Goal: Task Accomplishment & Management: Manage account settings

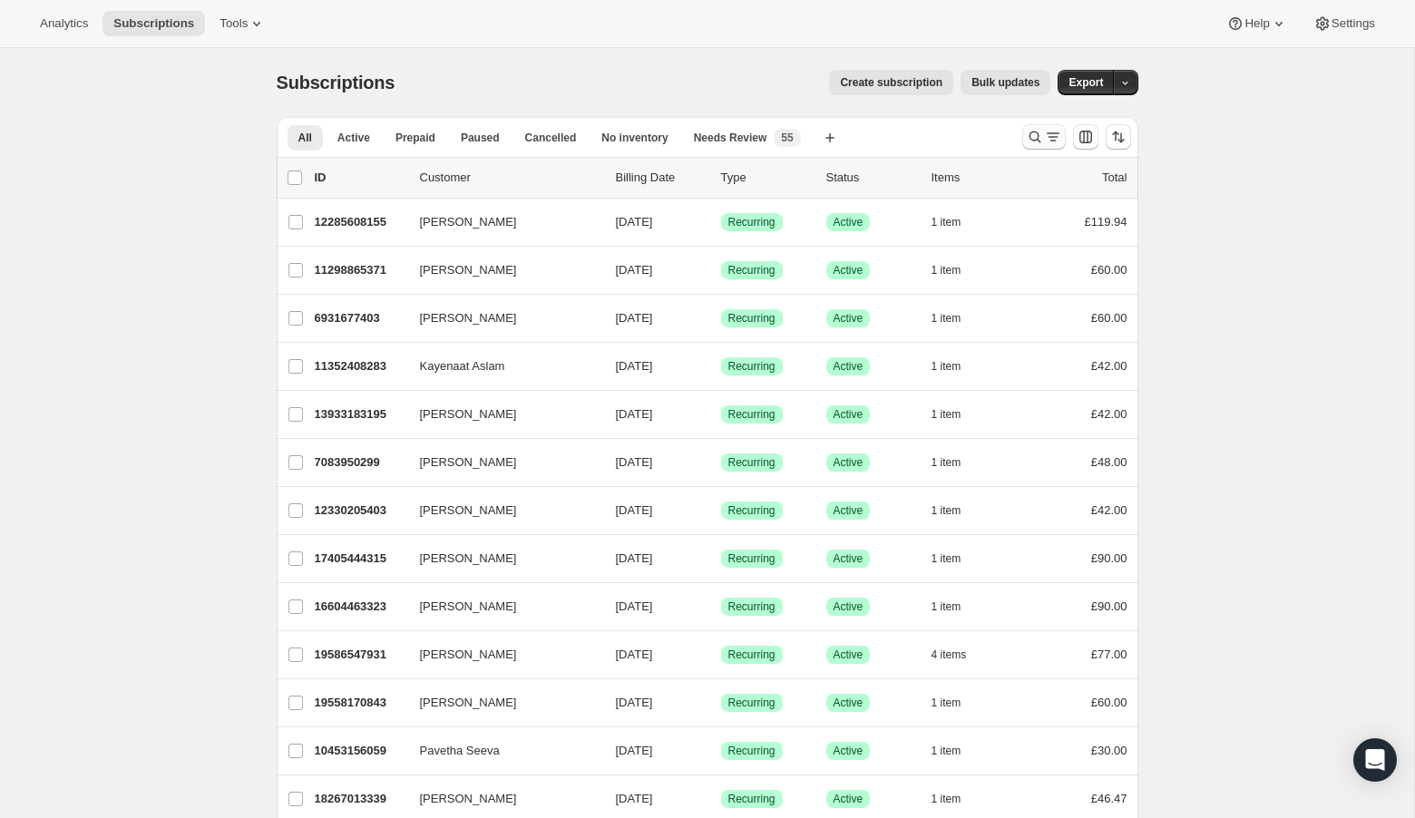
click at [1033, 134] on icon "Search and filter results" at bounding box center [1035, 137] width 18 height 18
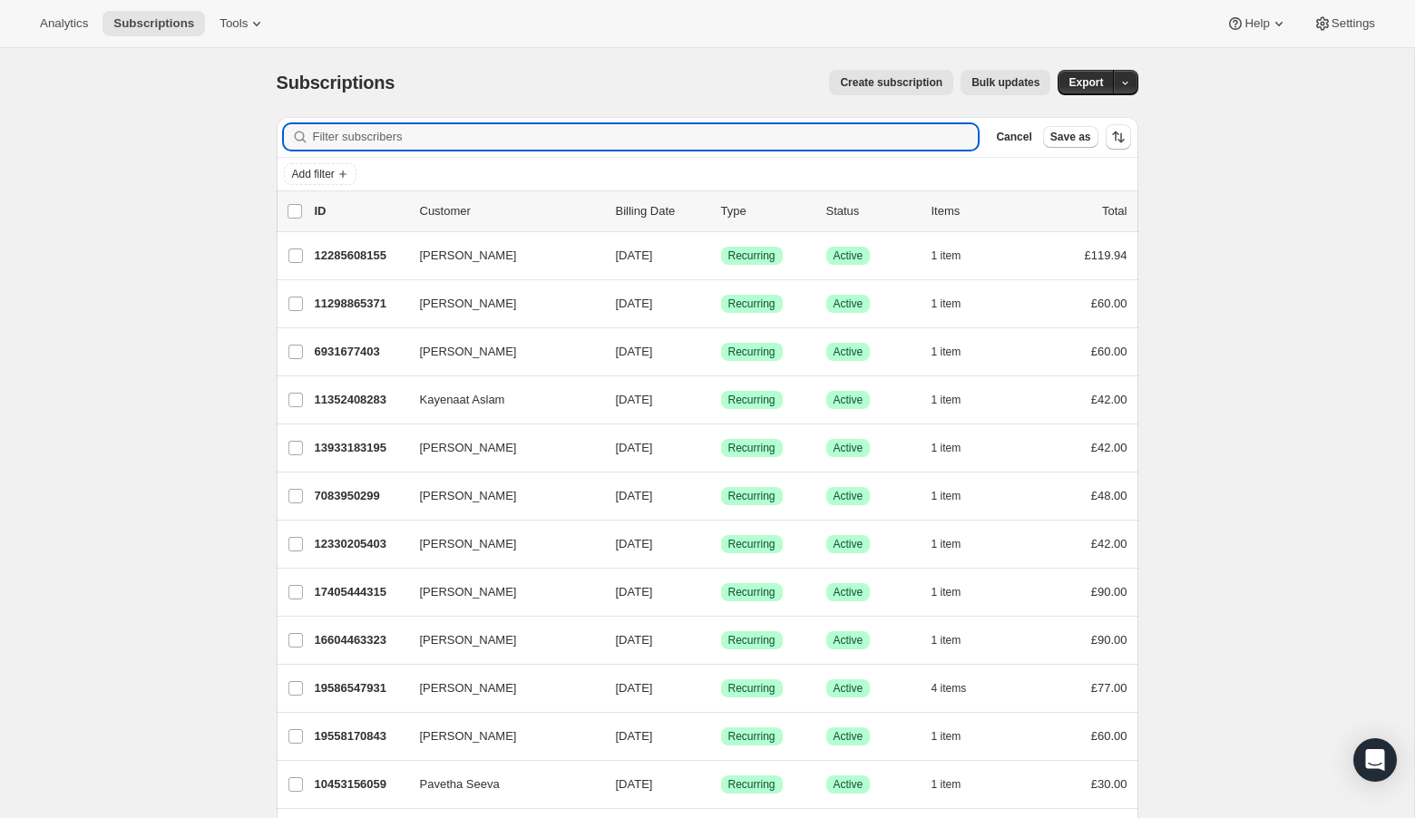
paste input "[EMAIL_ADDRESS][DOMAIN_NAME]"
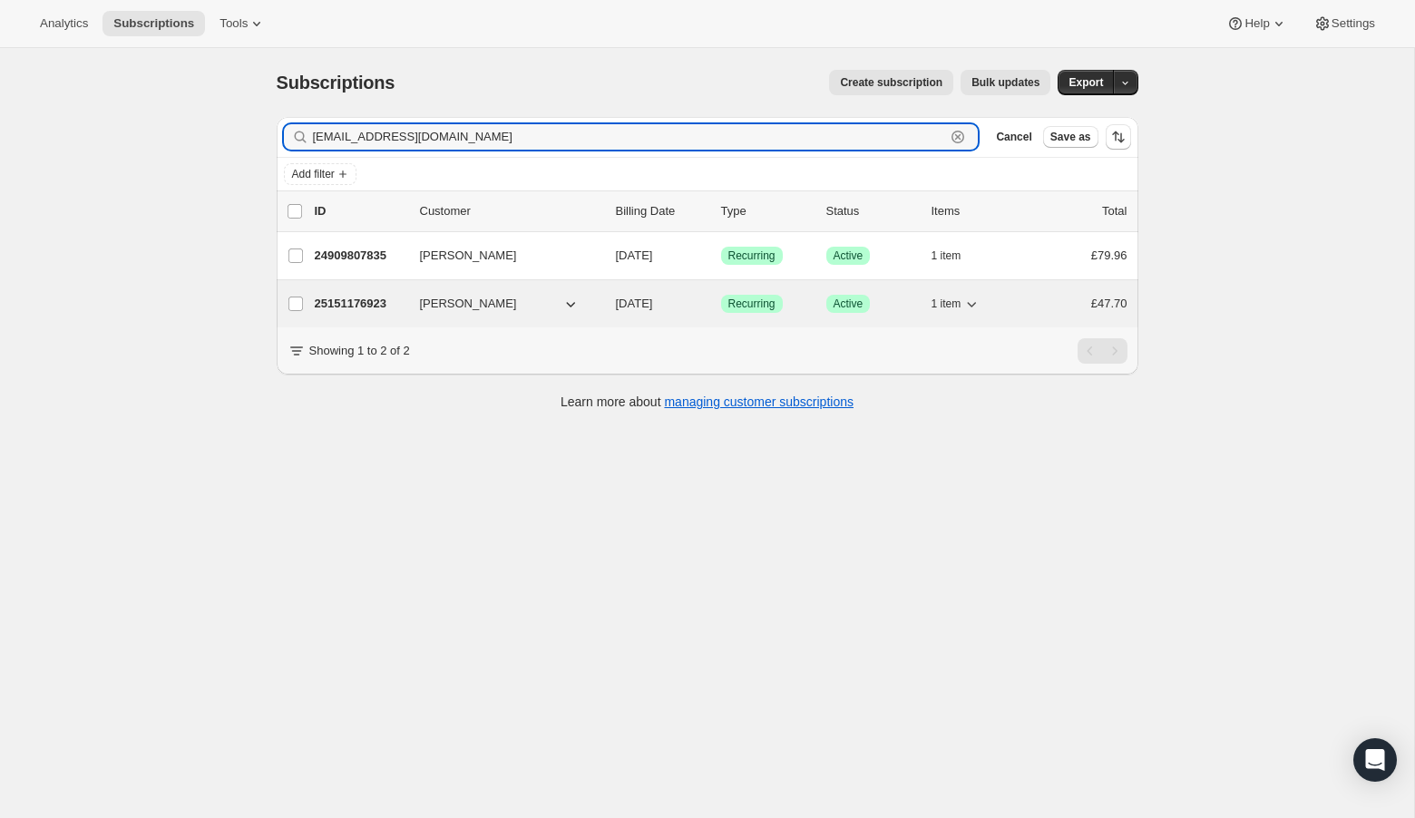
type input "[EMAIL_ADDRESS][DOMAIN_NAME]"
click at [337, 306] on p "25151176923" at bounding box center [360, 304] width 91 height 18
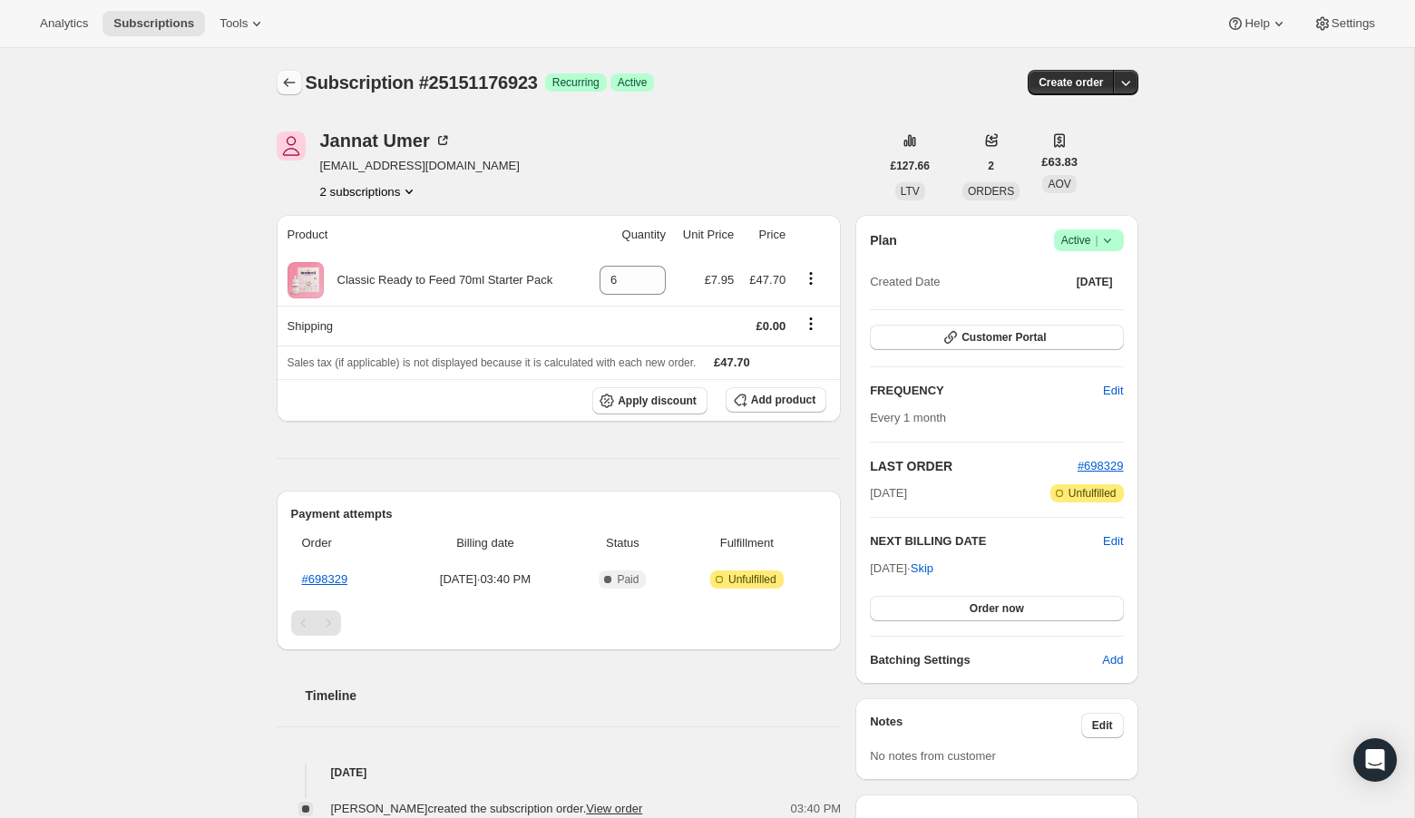
click at [287, 84] on icon "Subscriptions" at bounding box center [289, 82] width 18 height 18
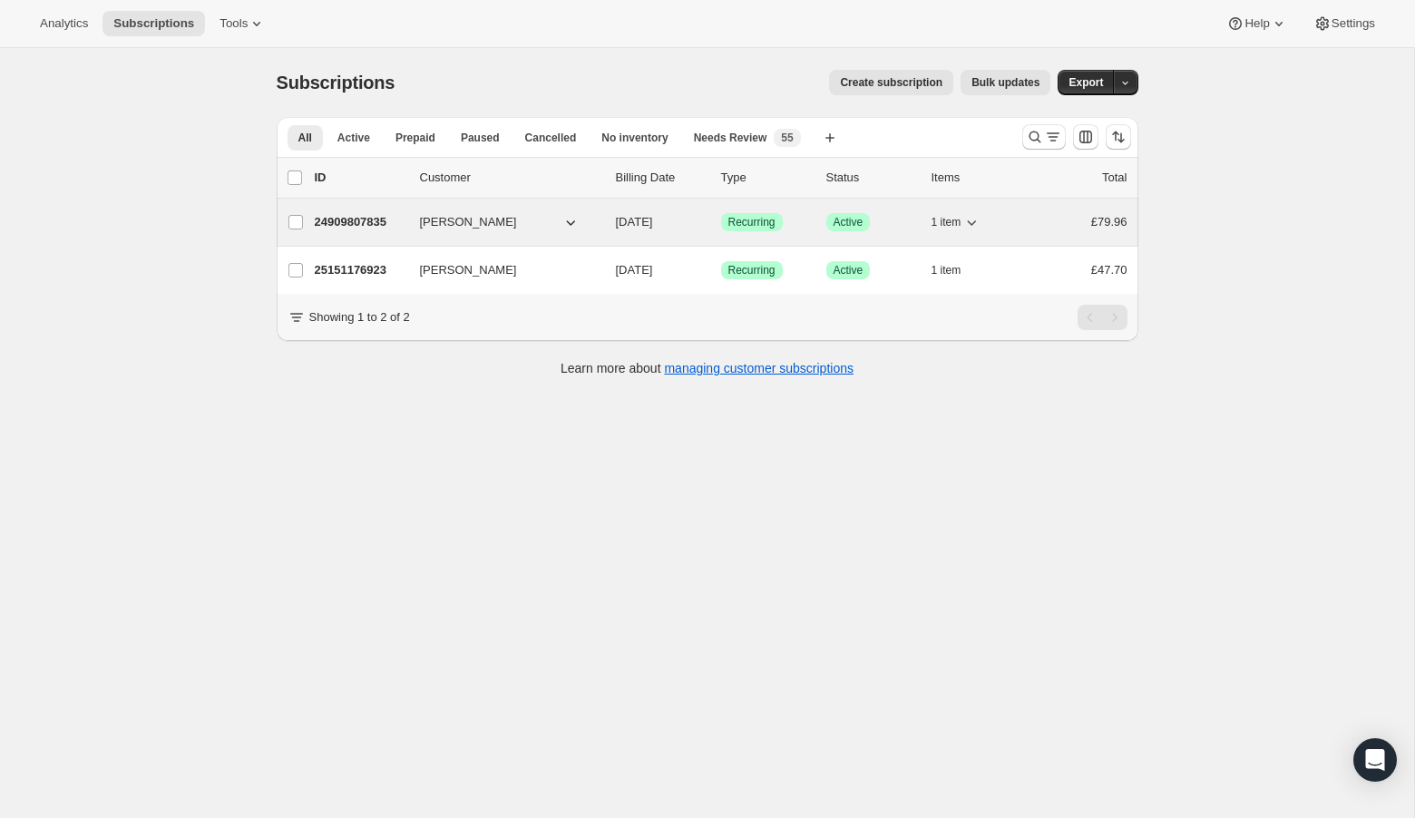
click at [348, 217] on p "24909807835" at bounding box center [360, 222] width 91 height 18
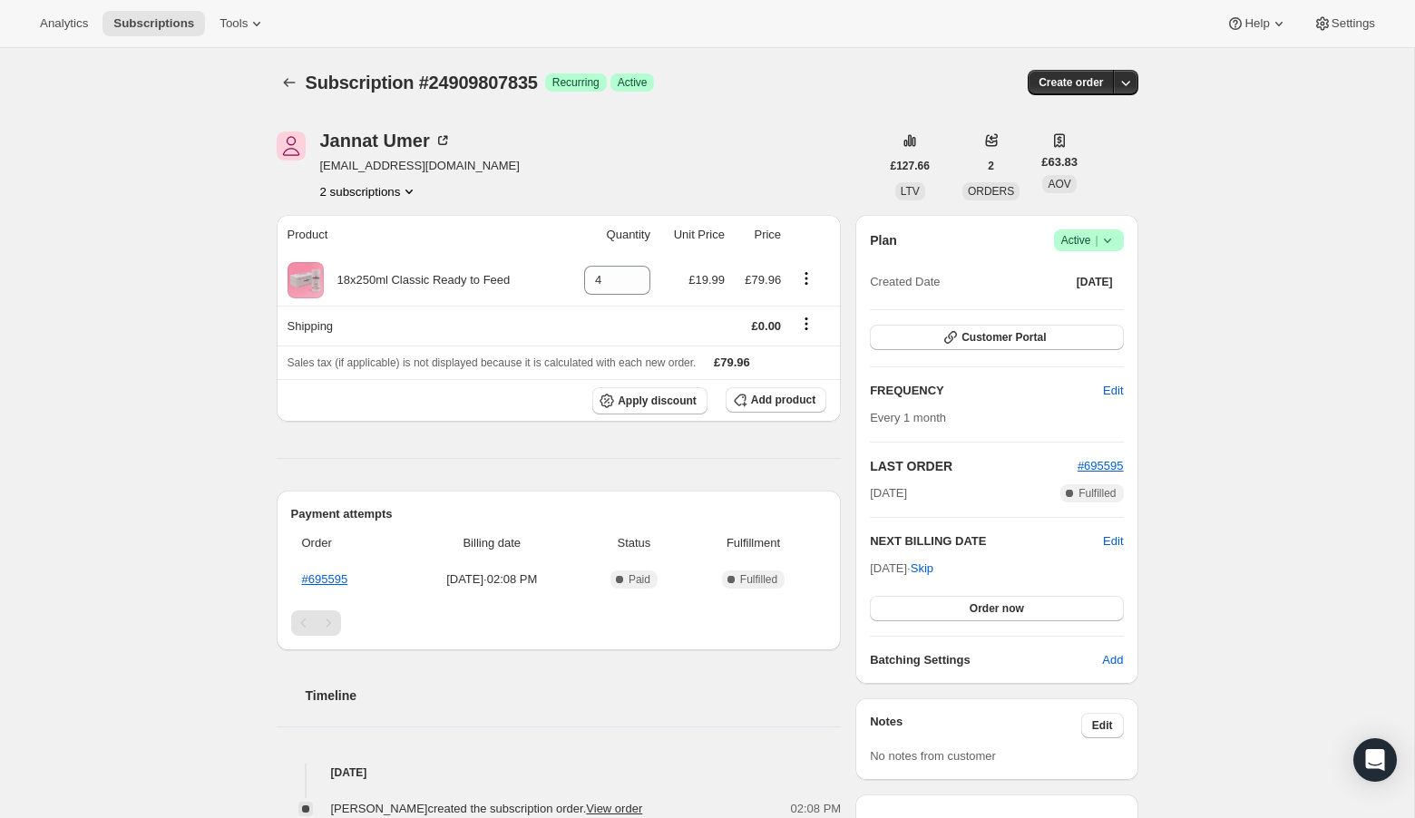
click at [347, 193] on button "2 subscriptions" at bounding box center [369, 191] width 99 height 18
click at [352, 251] on span "25151176923" at bounding box center [339, 256] width 73 height 14
click at [292, 82] on icon "Subscriptions" at bounding box center [289, 82] width 18 height 18
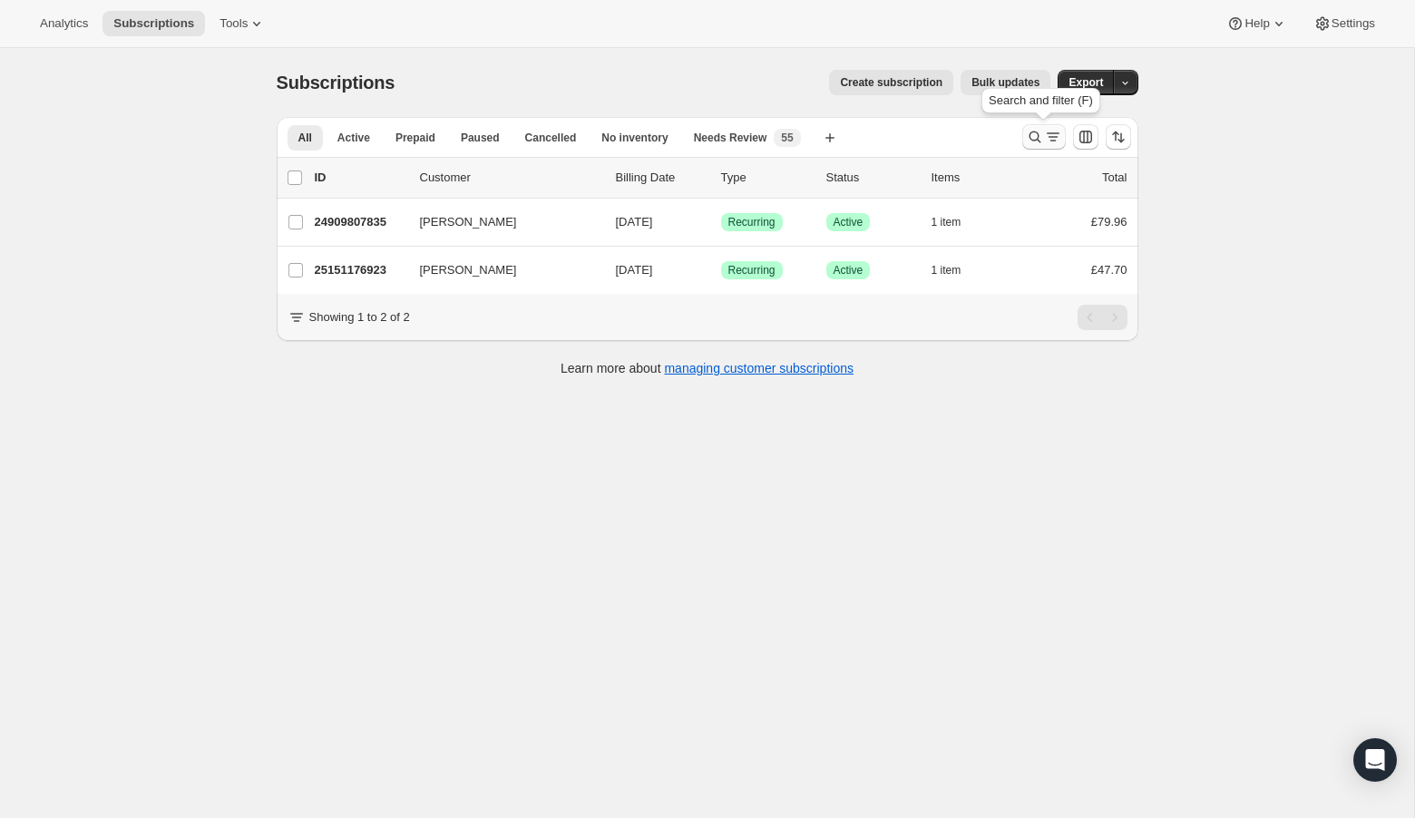
click at [1032, 133] on icon "Search and filter results" at bounding box center [1035, 137] width 18 height 18
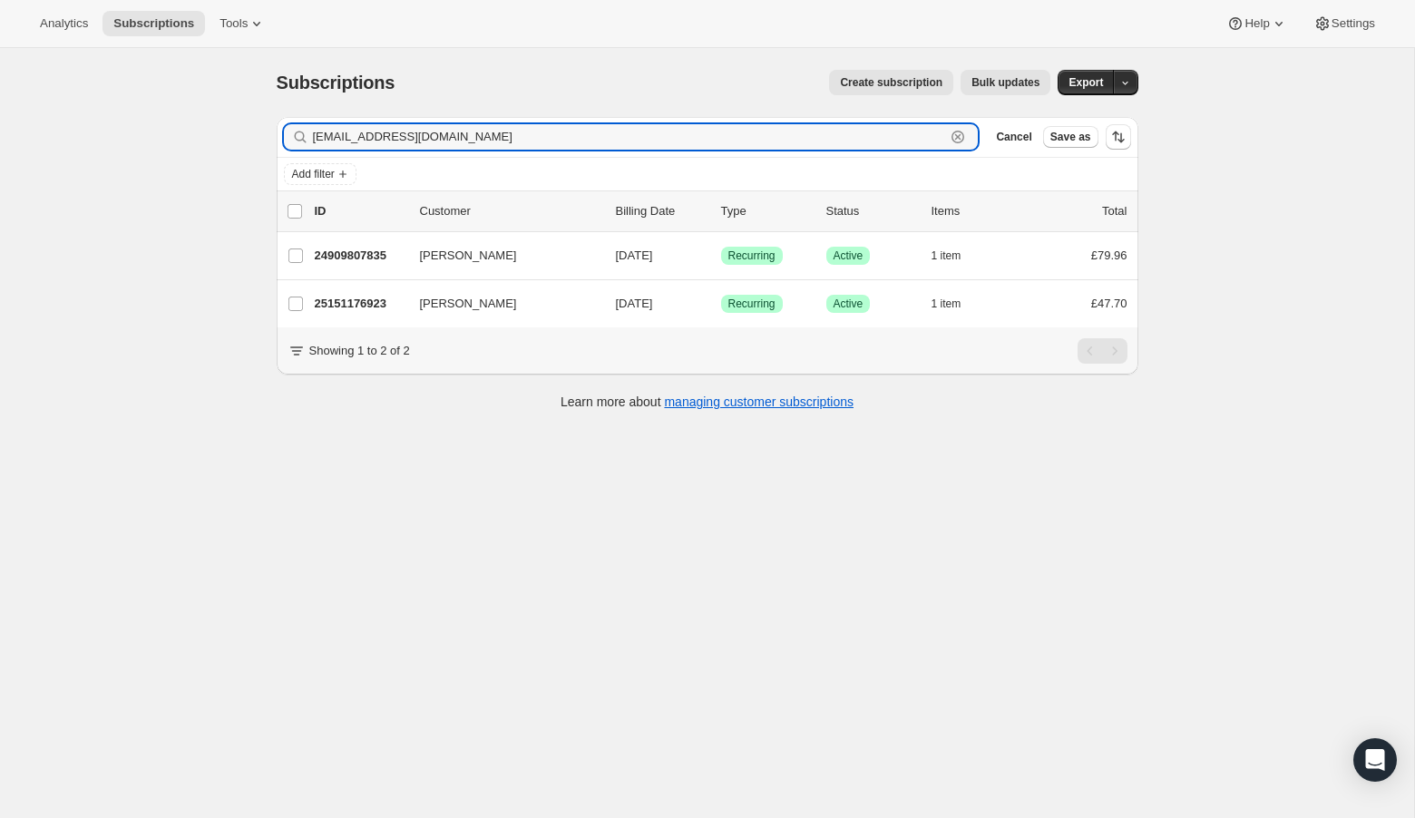
click at [966, 142] on icon "button" at bounding box center [958, 137] width 18 height 18
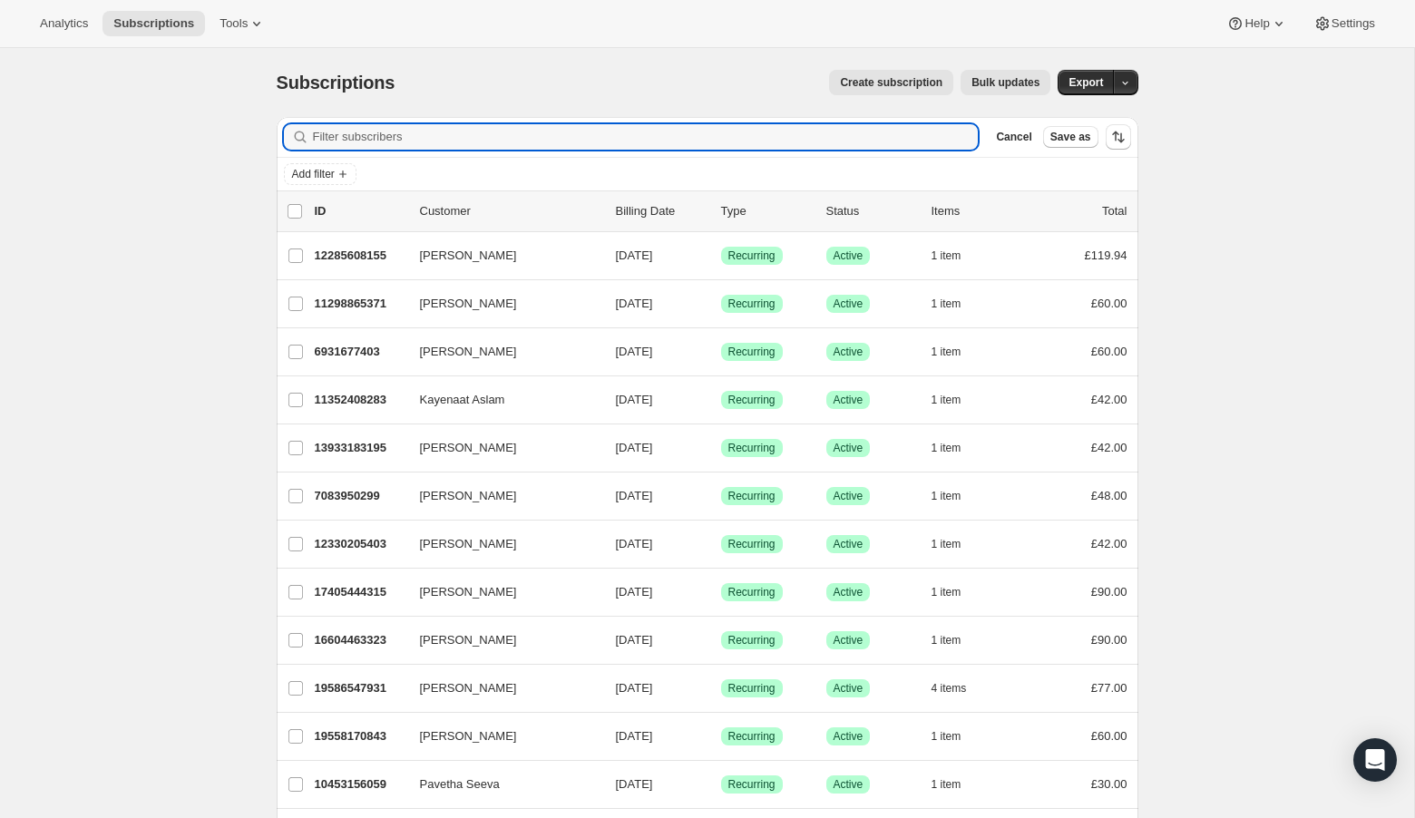
paste input "[EMAIL_ADDRESS][DOMAIN_NAME]"
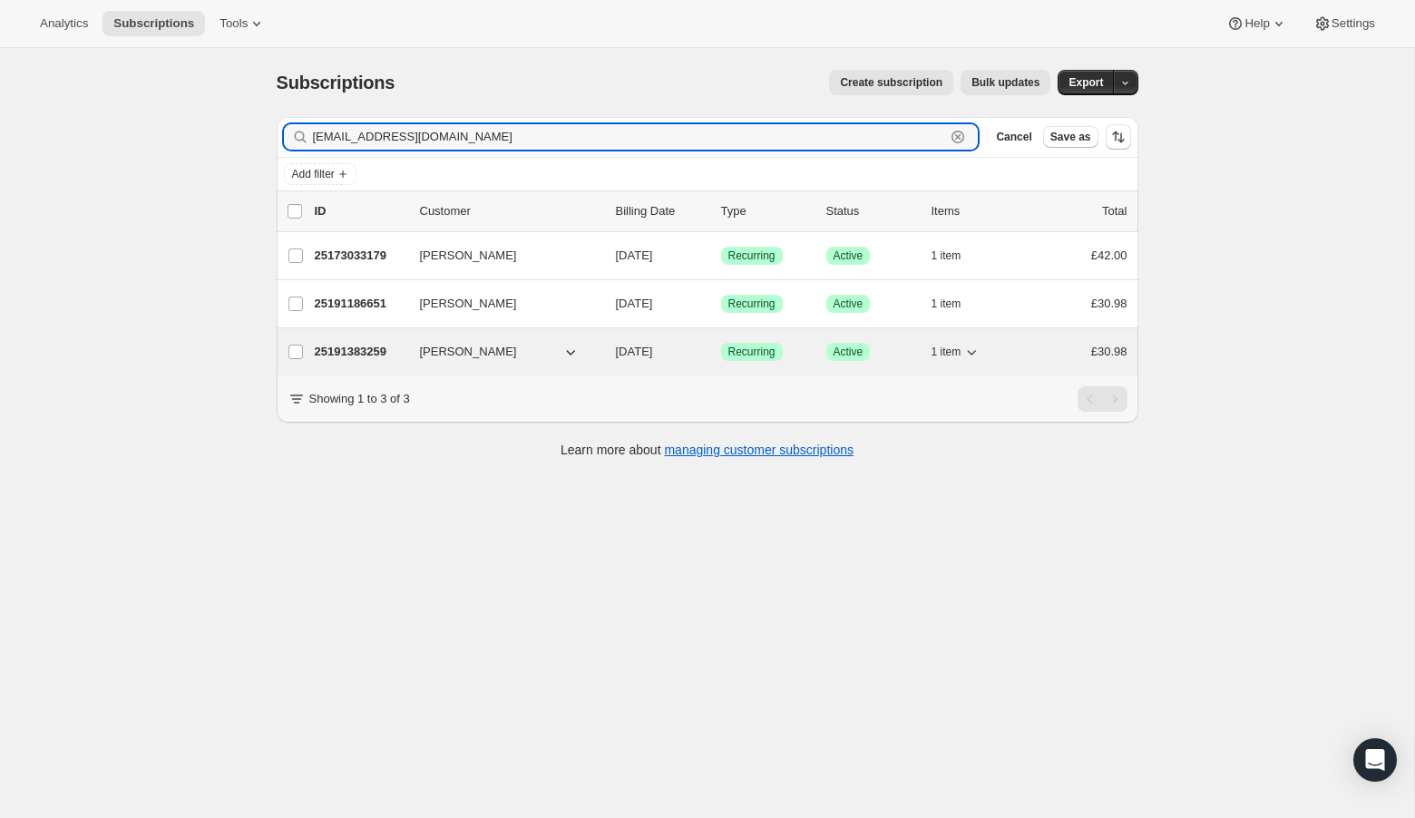
type input "[EMAIL_ADDRESS][DOMAIN_NAME]"
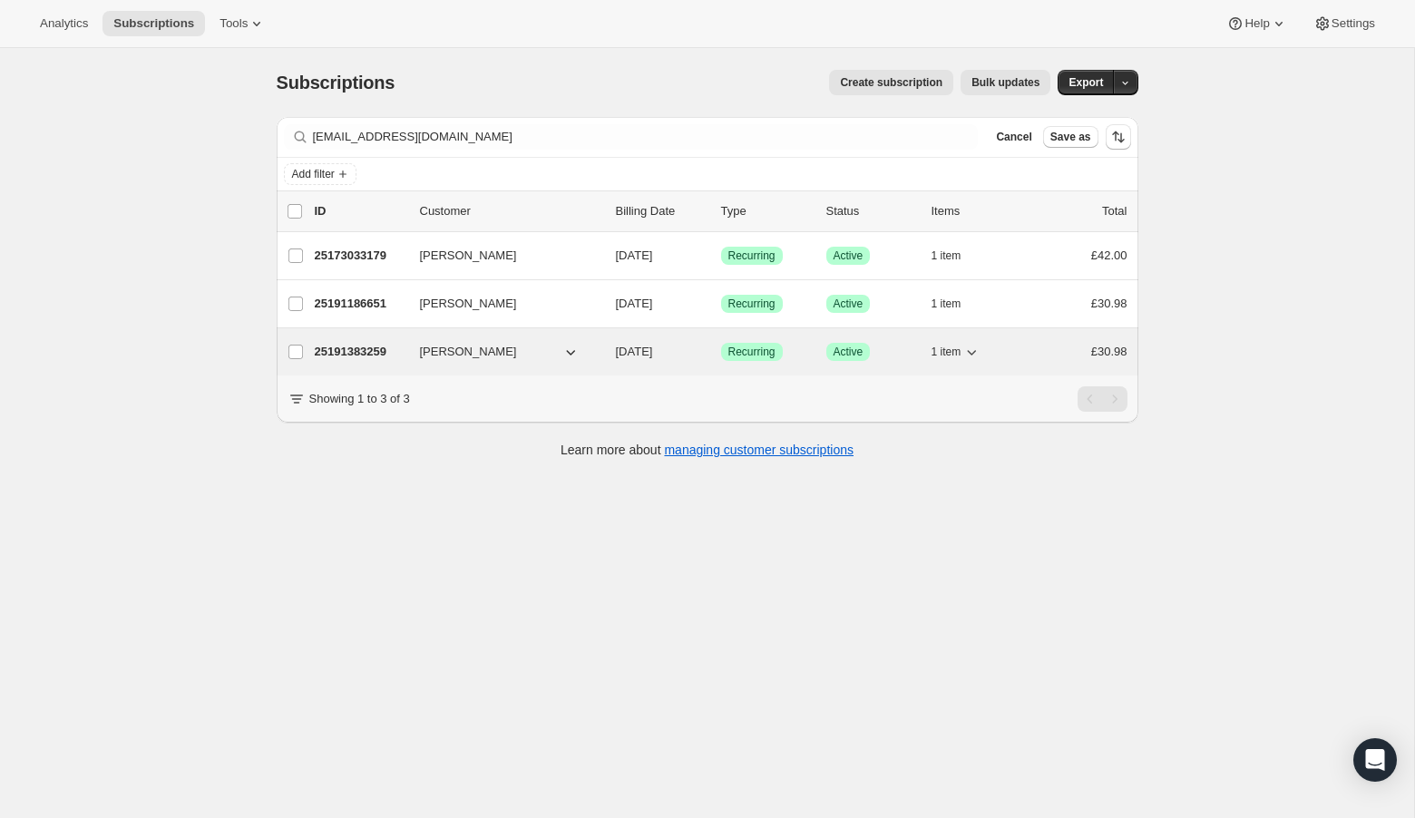
click at [337, 349] on p "25191383259" at bounding box center [360, 352] width 91 height 18
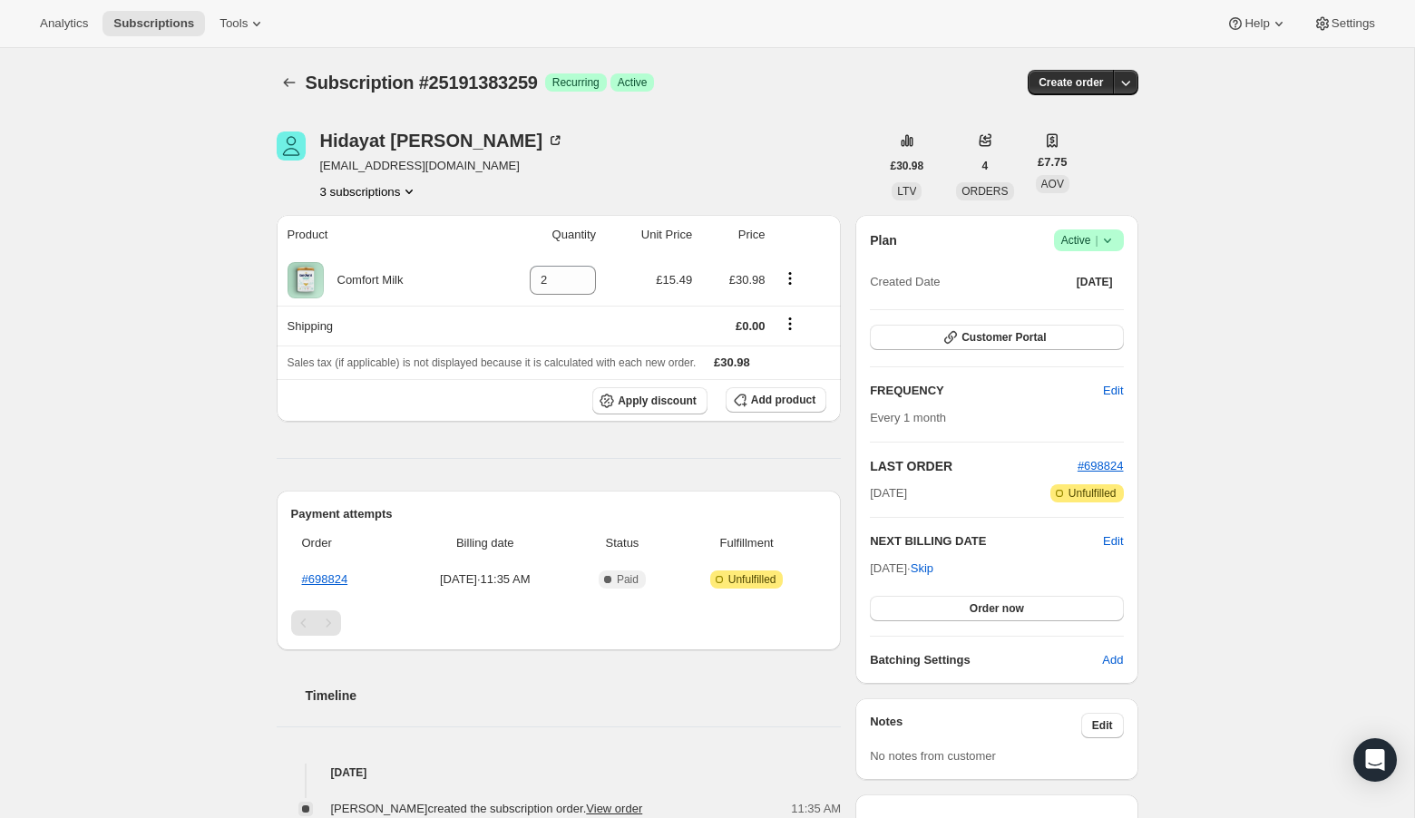
click at [1109, 238] on icon at bounding box center [1108, 240] width 18 height 18
click at [1109, 299] on span "Cancel subscription" at bounding box center [1083, 306] width 103 height 14
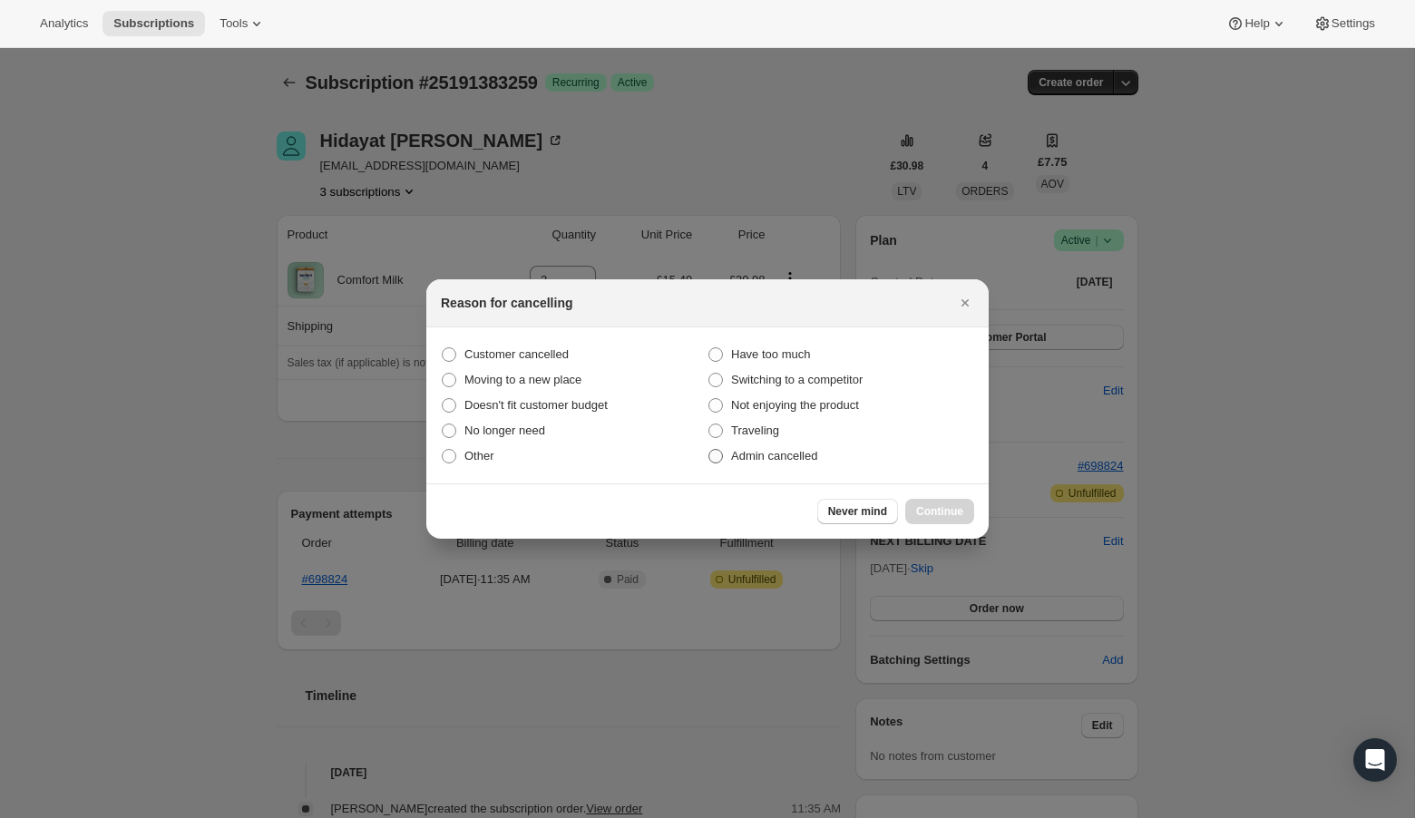
click at [717, 455] on span ":ruh:" at bounding box center [716, 456] width 15 height 15
click at [709, 450] on input "Admin cancelled" at bounding box center [709, 449] width 1 height 1
radio input "true"
click at [938, 511] on span "Continue" at bounding box center [939, 511] width 47 height 15
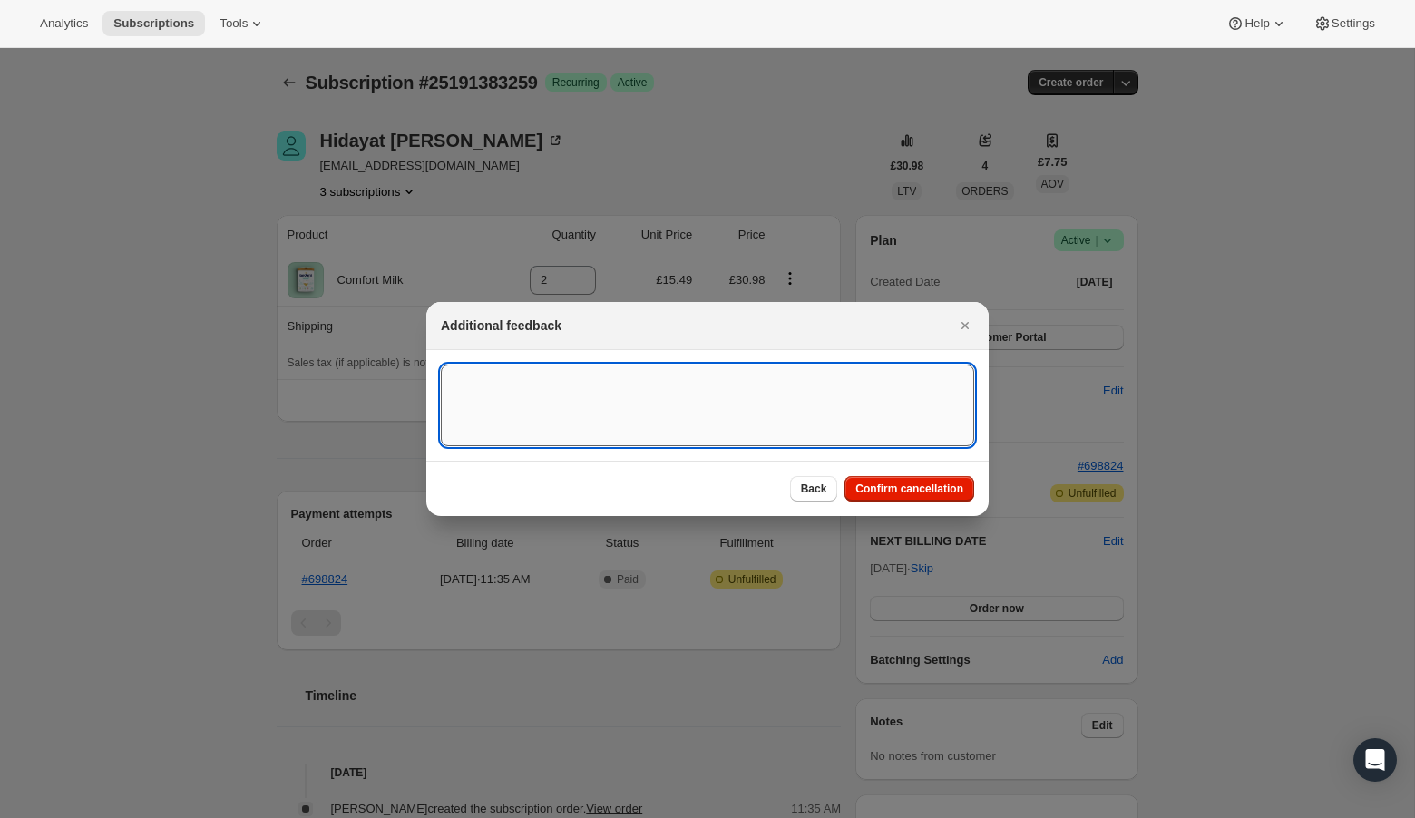
click at [707, 416] on textarea ":ruh:" at bounding box center [707, 406] width 533 height 82
drag, startPoint x: 803, startPoint y: 382, endPoint x: 386, endPoint y: 383, distance: 416.4
type textarea "Overseas Order ([GEOGRAPHIC_DATA]) to forward shippng address"
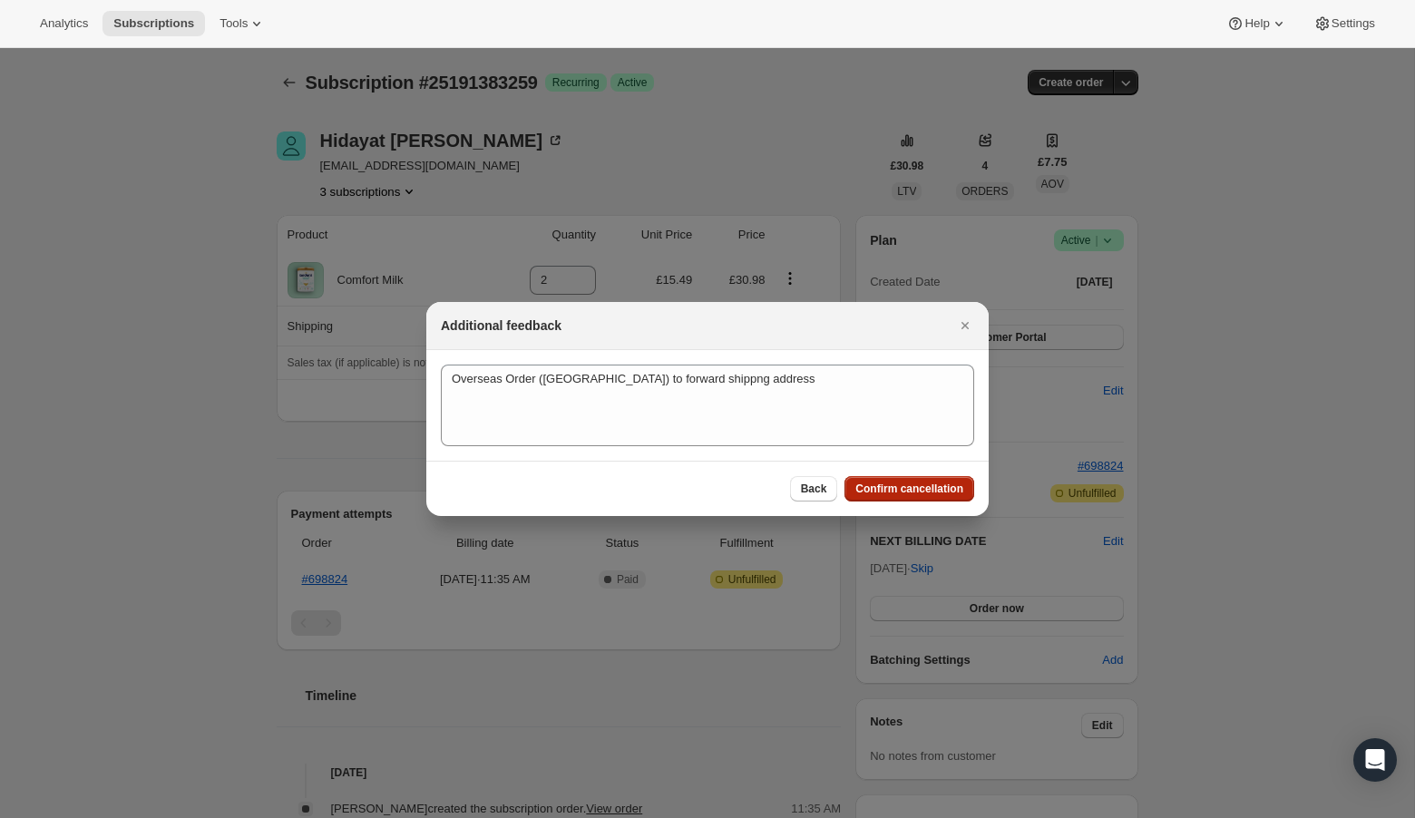
click at [934, 486] on span "Confirm cancellation" at bounding box center [910, 489] width 108 height 15
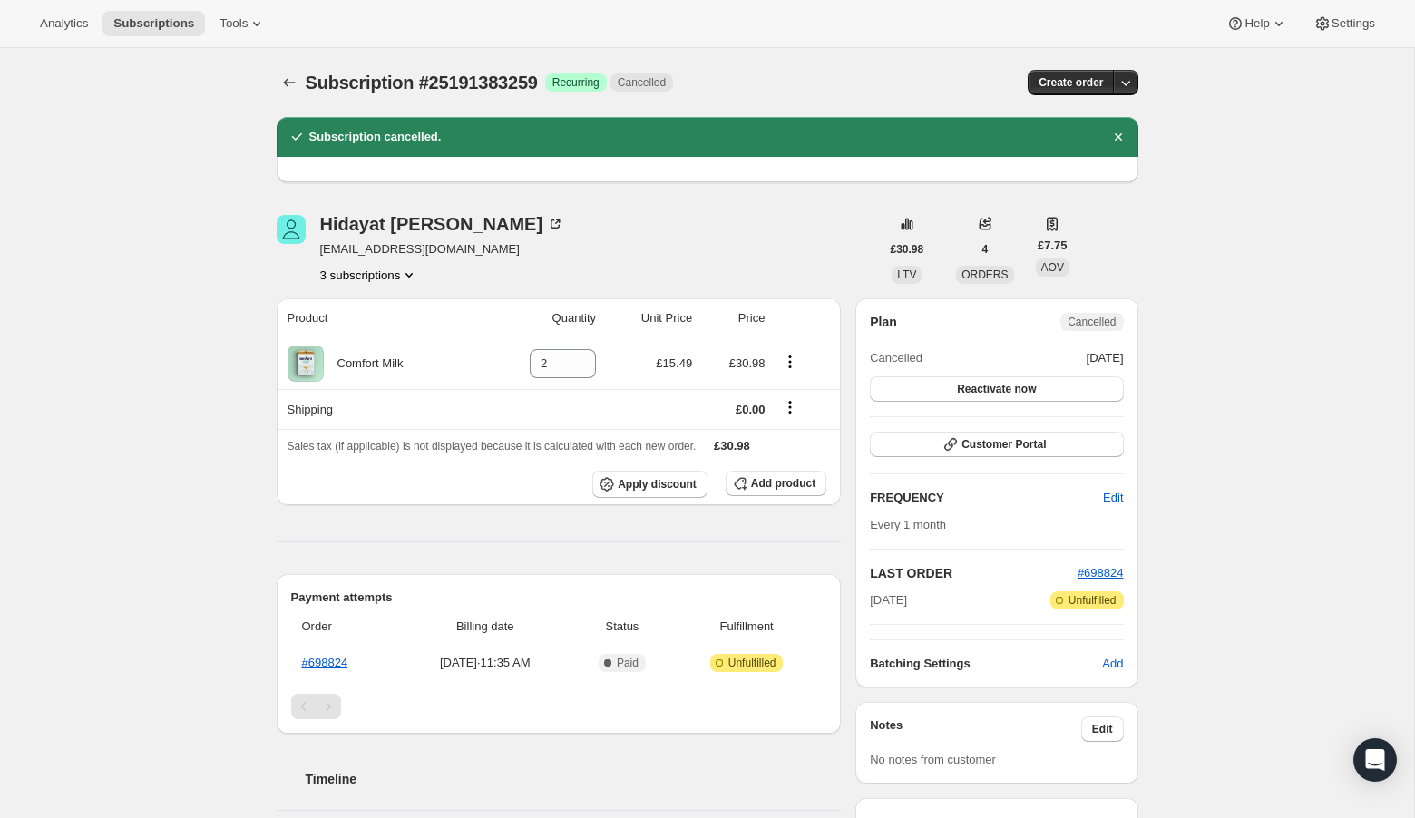
click at [412, 269] on icon "Product actions" at bounding box center [409, 275] width 18 height 18
click at [399, 334] on span "25191186651" at bounding box center [368, 339] width 126 height 18
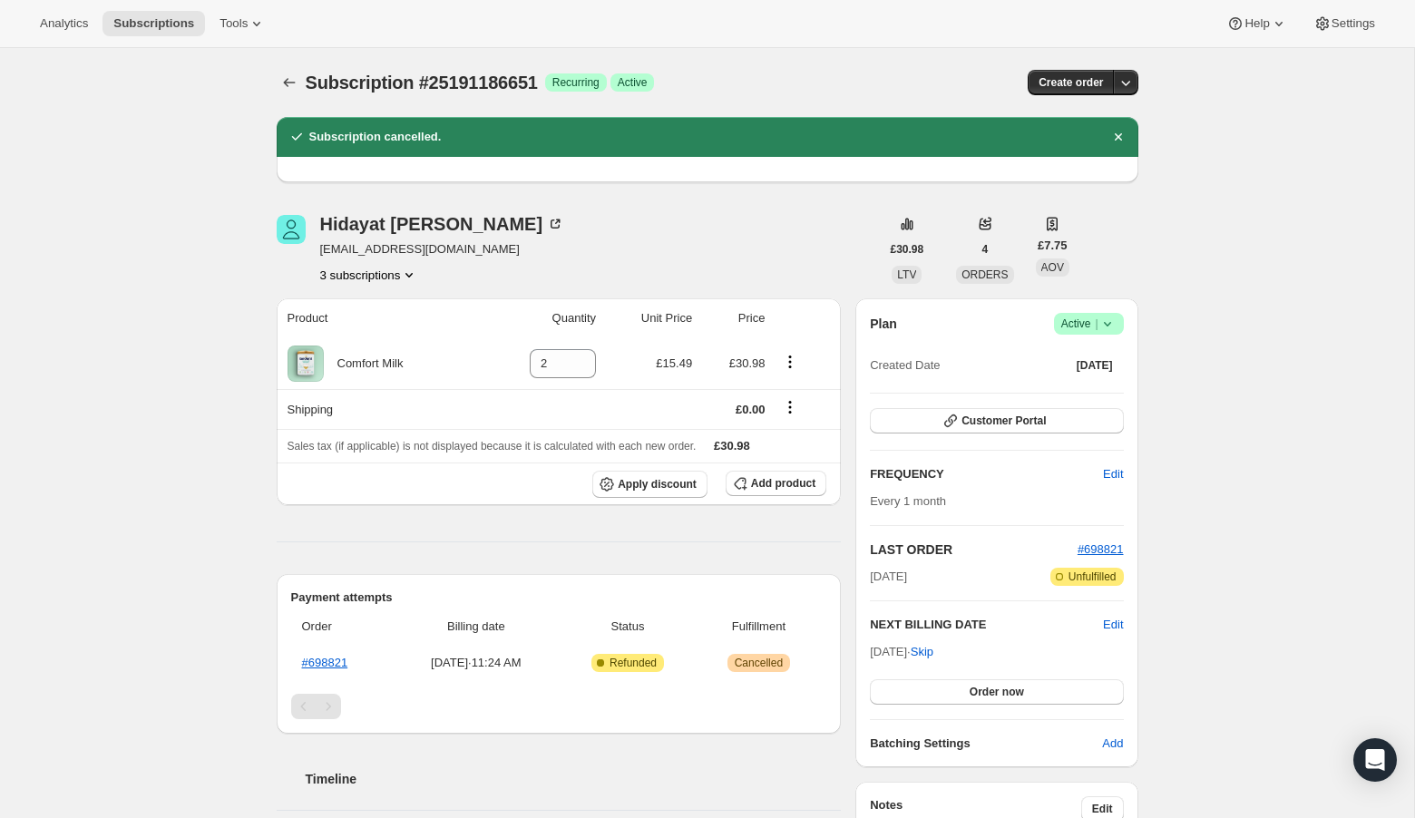
click at [1110, 319] on icon at bounding box center [1108, 324] width 18 height 18
click at [1104, 390] on span "Cancel subscription" at bounding box center [1083, 390] width 103 height 14
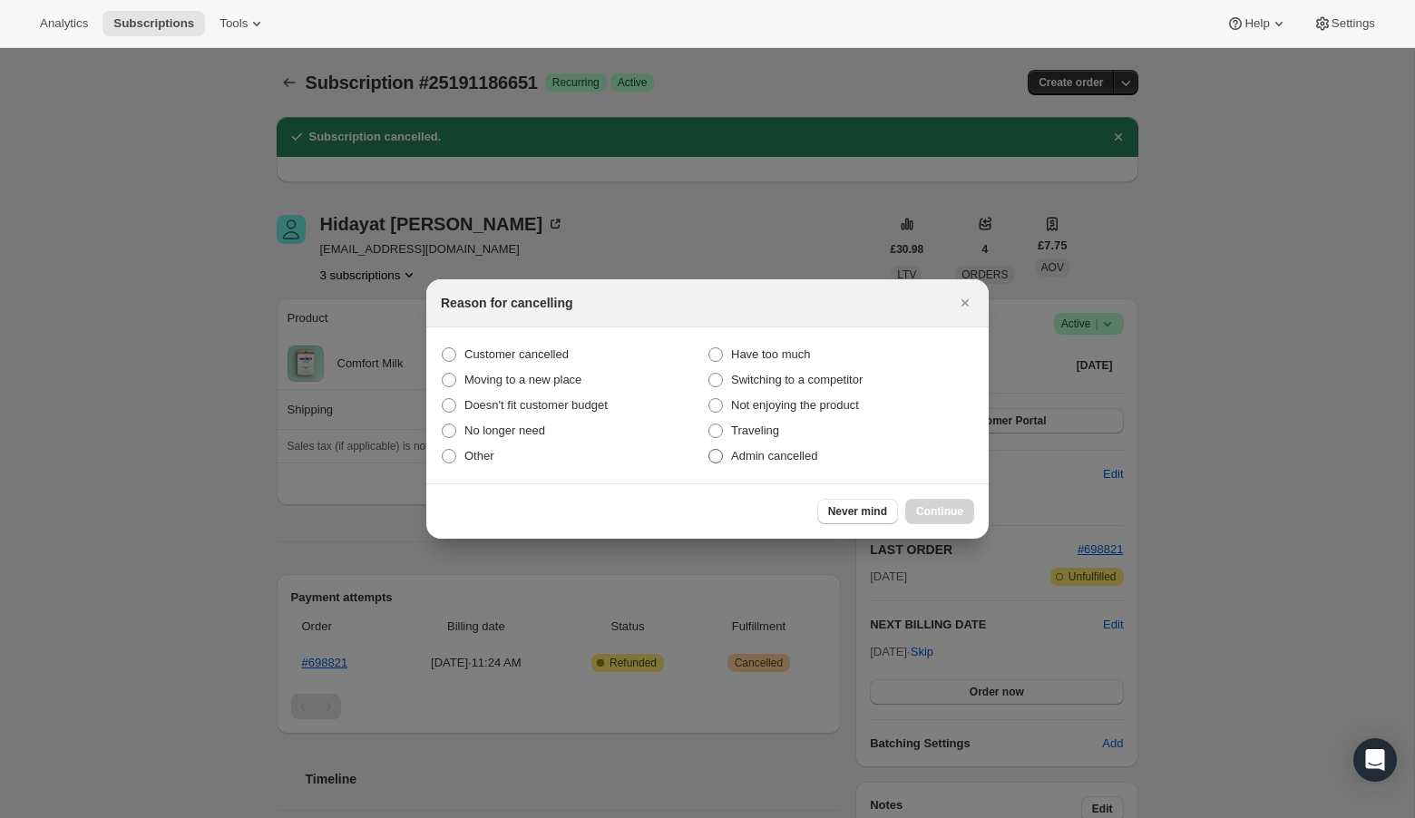
click at [711, 453] on span ":r130:" at bounding box center [716, 456] width 15 height 15
click at [709, 450] on input "Admin cancelled" at bounding box center [709, 449] width 1 height 1
radio input "true"
click at [952, 508] on span "Continue" at bounding box center [939, 511] width 47 height 15
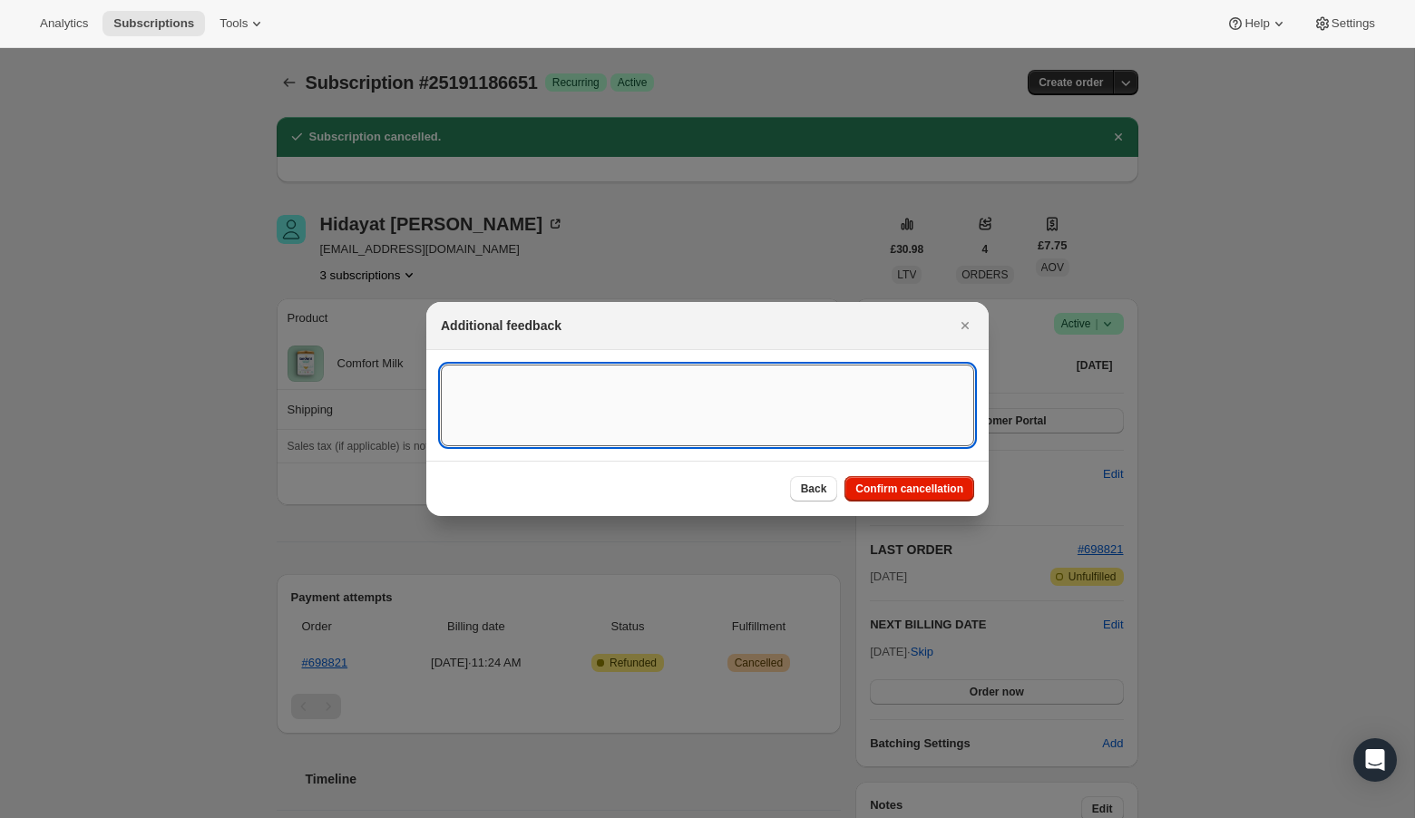
click at [524, 395] on textarea ":r130:" at bounding box center [707, 406] width 533 height 82
paste textarea "Overseas Order ([GEOGRAPHIC_DATA]) to forward shippng address"
type textarea "Overseas Order ([GEOGRAPHIC_DATA]) to forward shippng address"
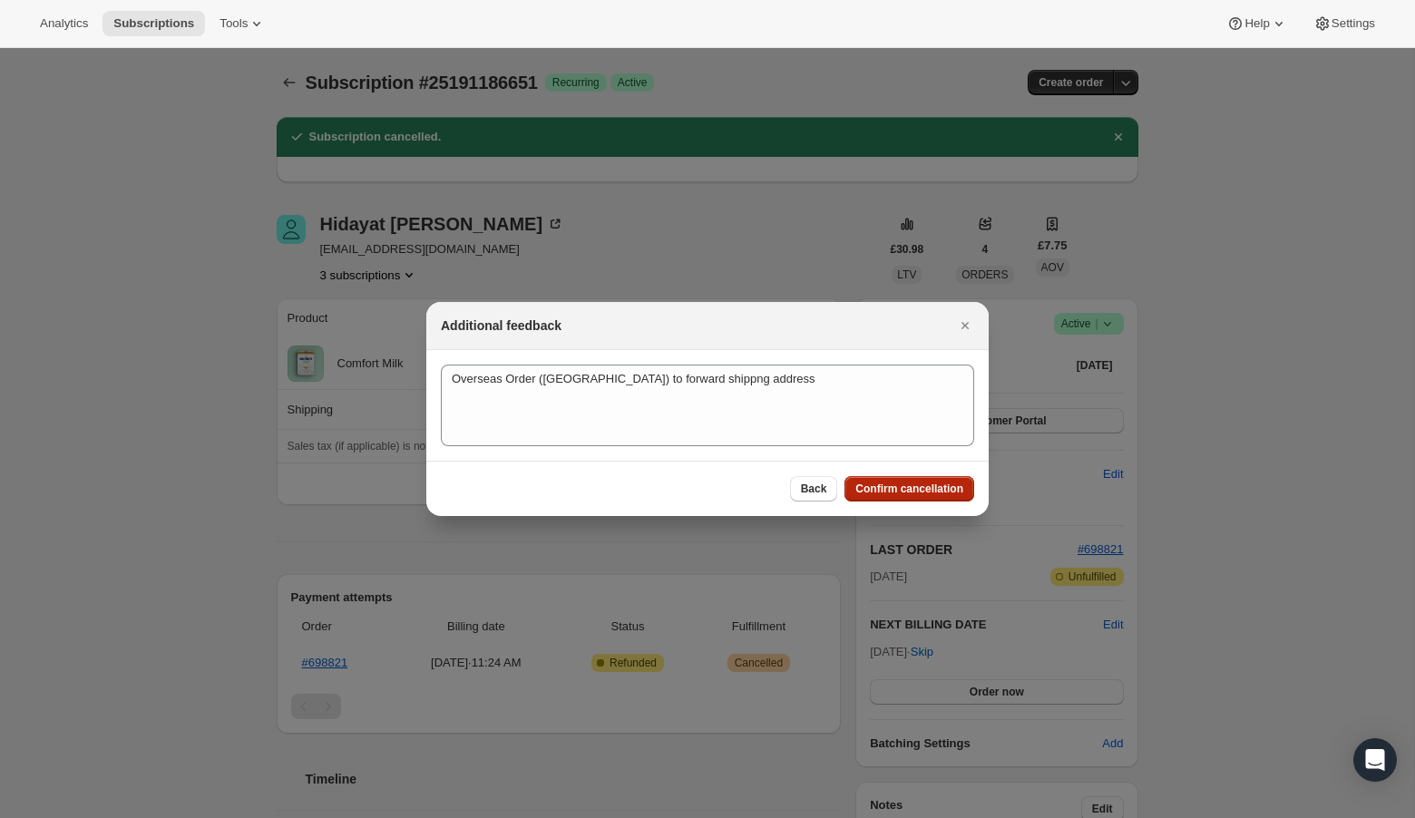
click at [892, 486] on span "Confirm cancellation" at bounding box center [910, 489] width 108 height 15
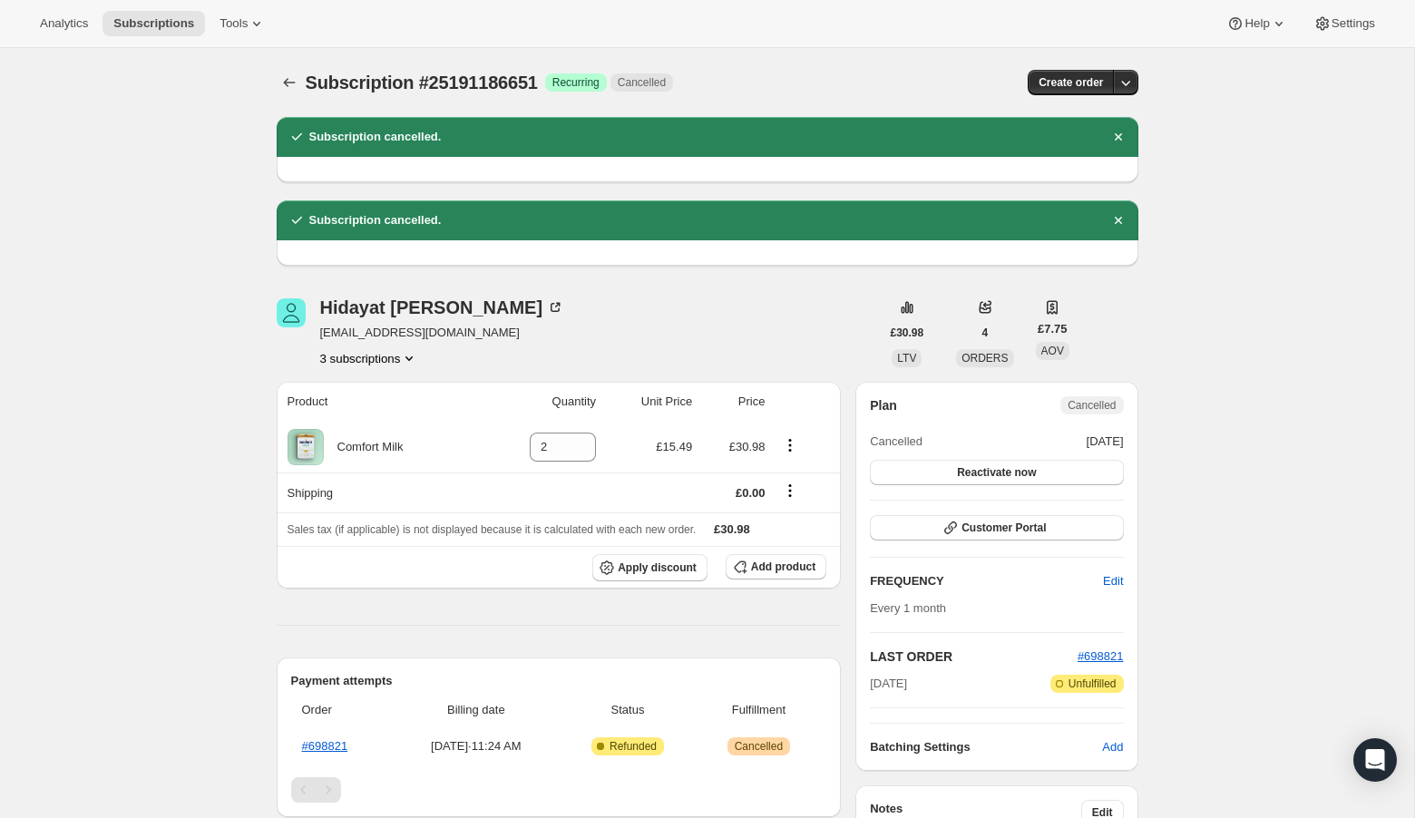
click at [415, 358] on icon "Product actions" at bounding box center [409, 358] width 18 height 18
click at [400, 388] on span "25173033179" at bounding box center [370, 392] width 126 height 18
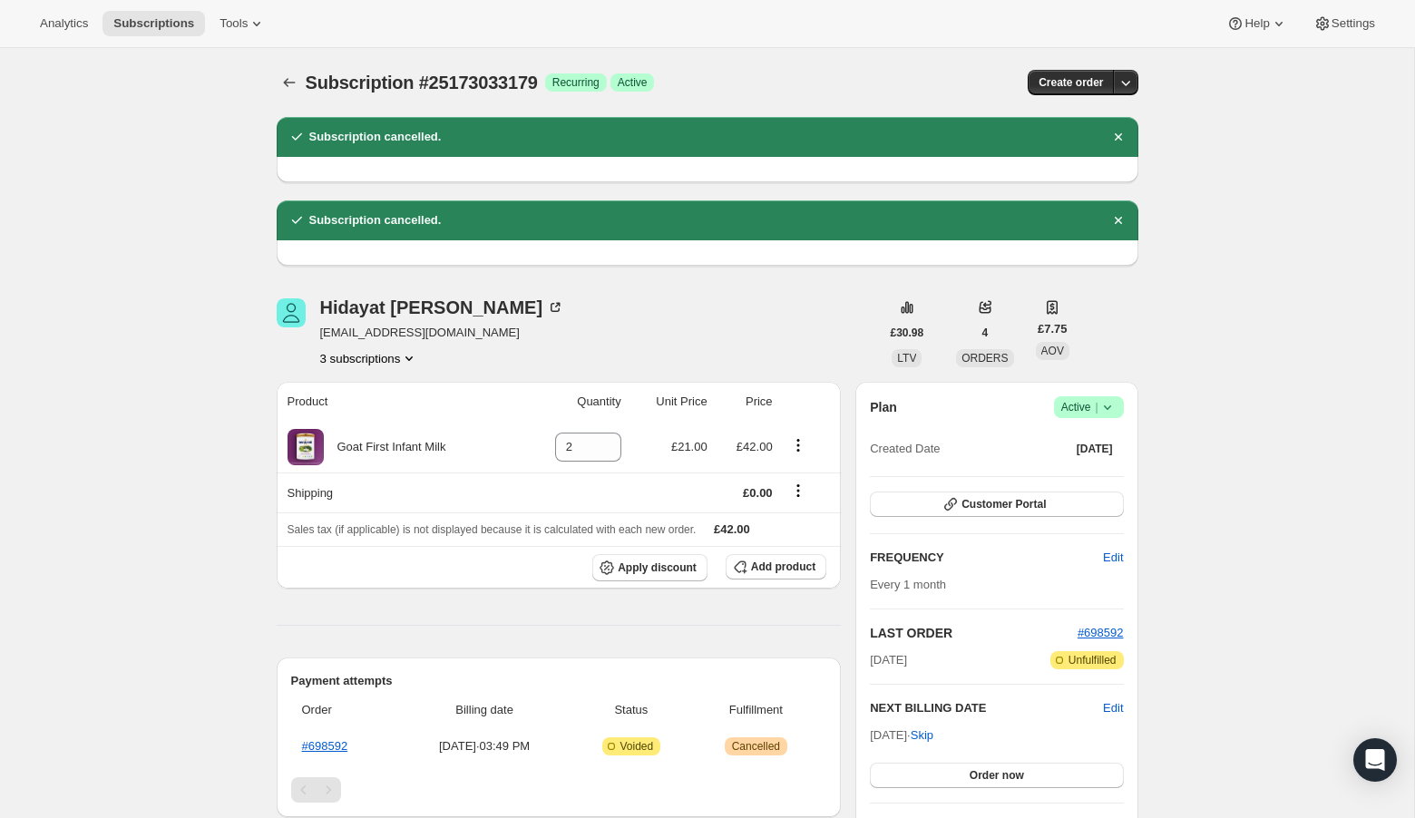
click at [1107, 407] on icon at bounding box center [1108, 407] width 18 height 18
click at [1112, 474] on span "Cancel subscription" at bounding box center [1083, 473] width 103 height 14
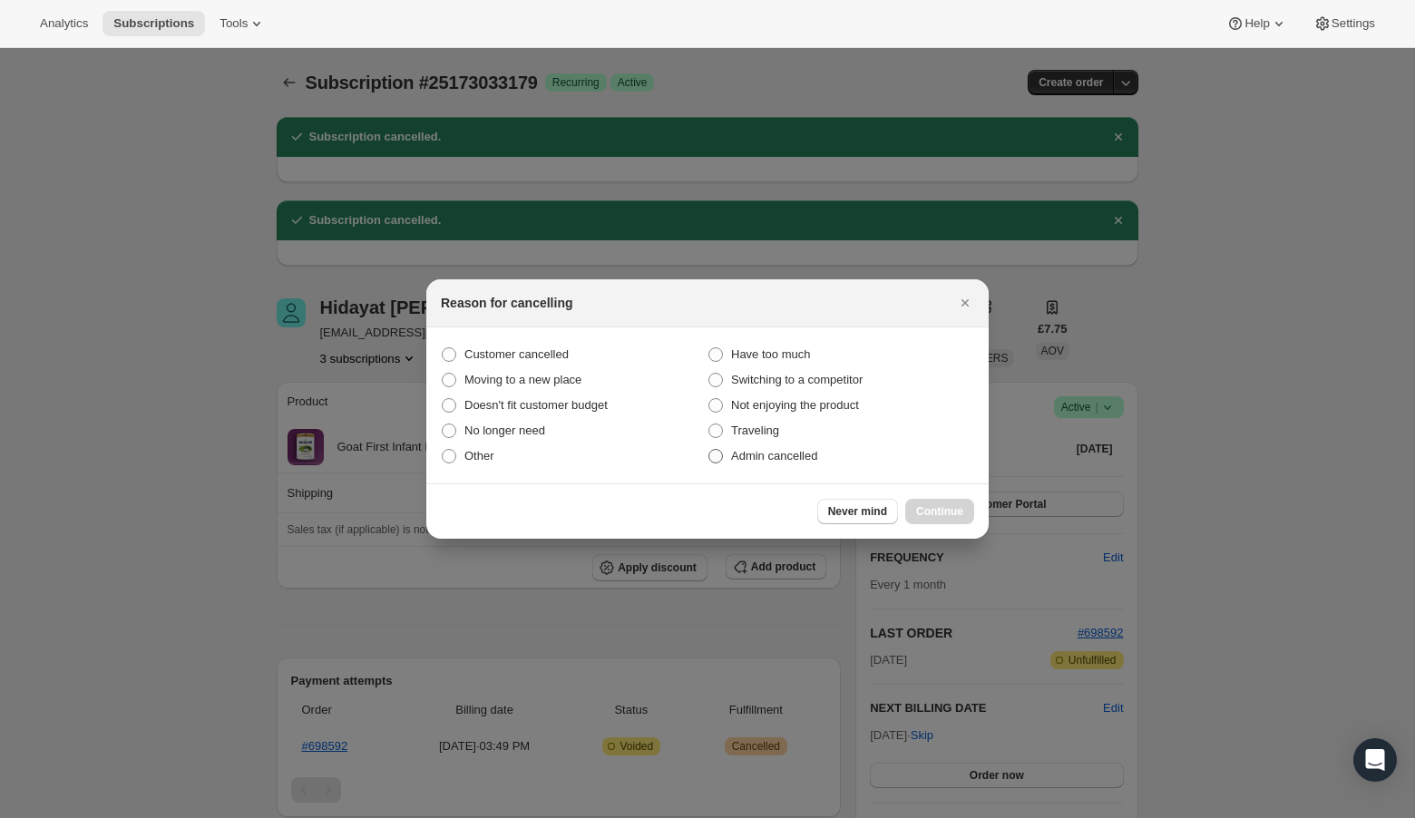
click at [720, 454] on span ":r17d:" at bounding box center [716, 456] width 15 height 15
click at [709, 450] on input "Admin cancelled" at bounding box center [709, 449] width 1 height 1
radio input "true"
click at [937, 510] on span "Continue" at bounding box center [939, 511] width 47 height 15
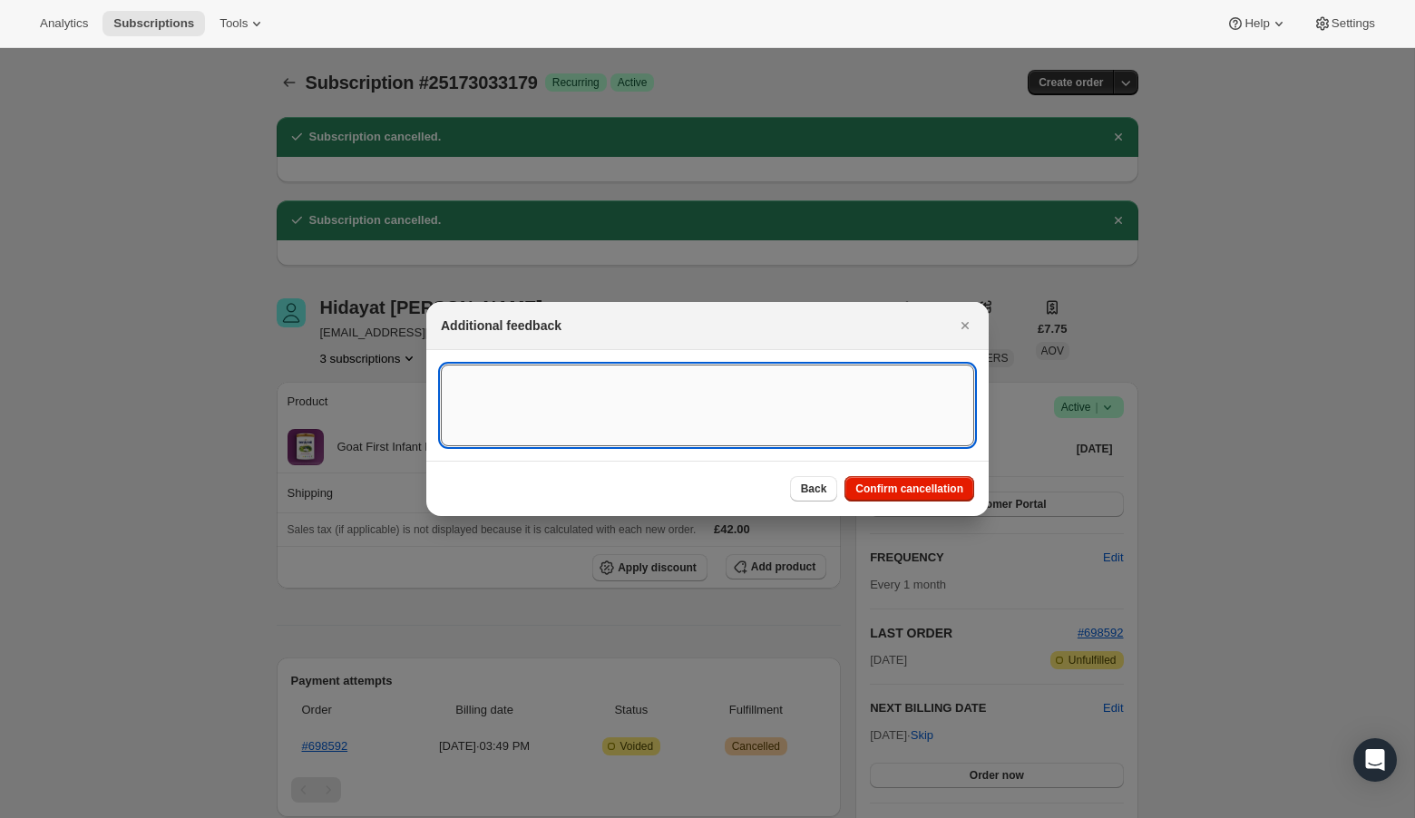
click at [596, 377] on textarea ":r17d:" at bounding box center [707, 406] width 533 height 82
paste textarea "Overseas Order ([GEOGRAPHIC_DATA]) to forward shippng address"
type textarea "Overseas Order ([GEOGRAPHIC_DATA]) to forward shippng address"
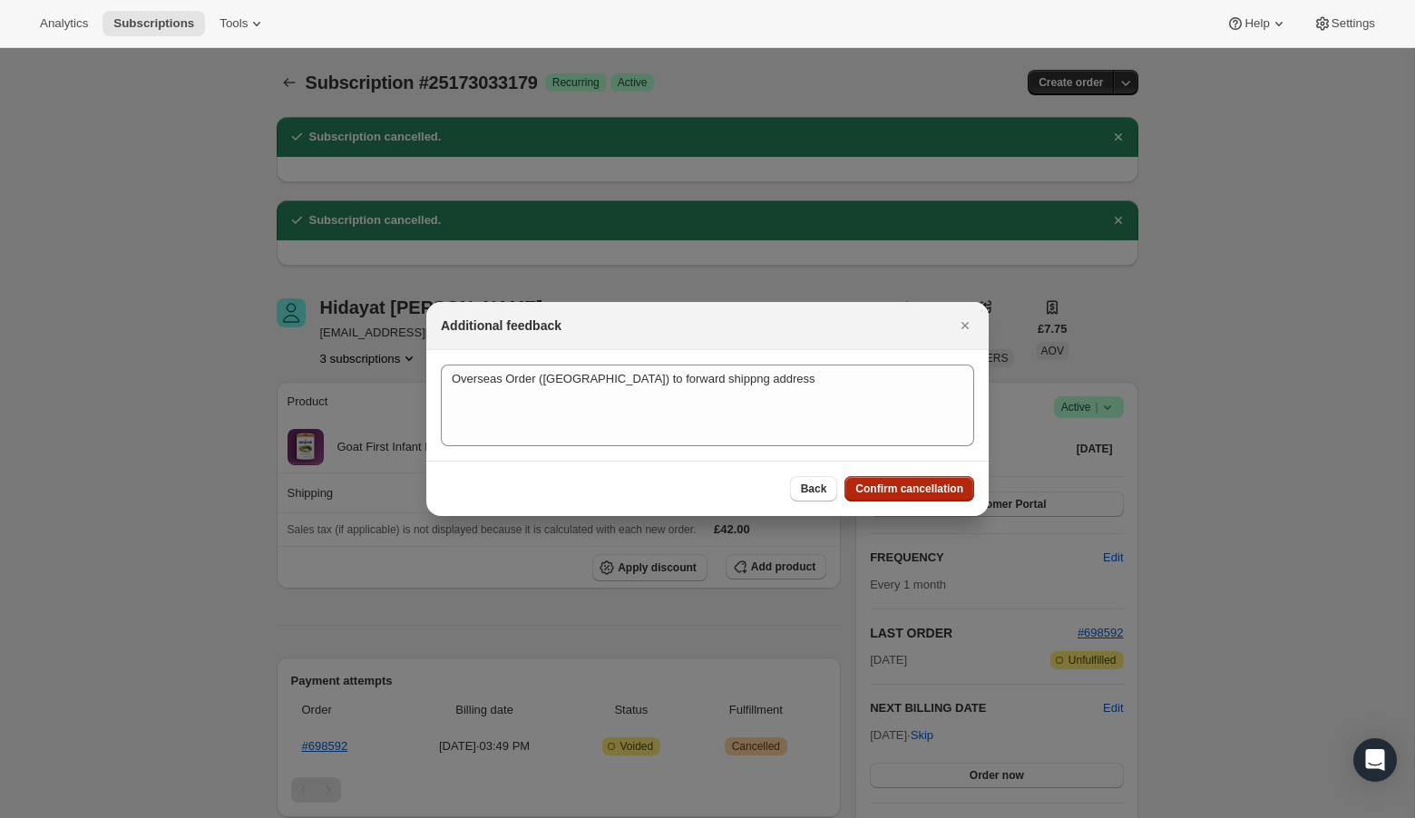
click at [924, 486] on span "Confirm cancellation" at bounding box center [910, 489] width 108 height 15
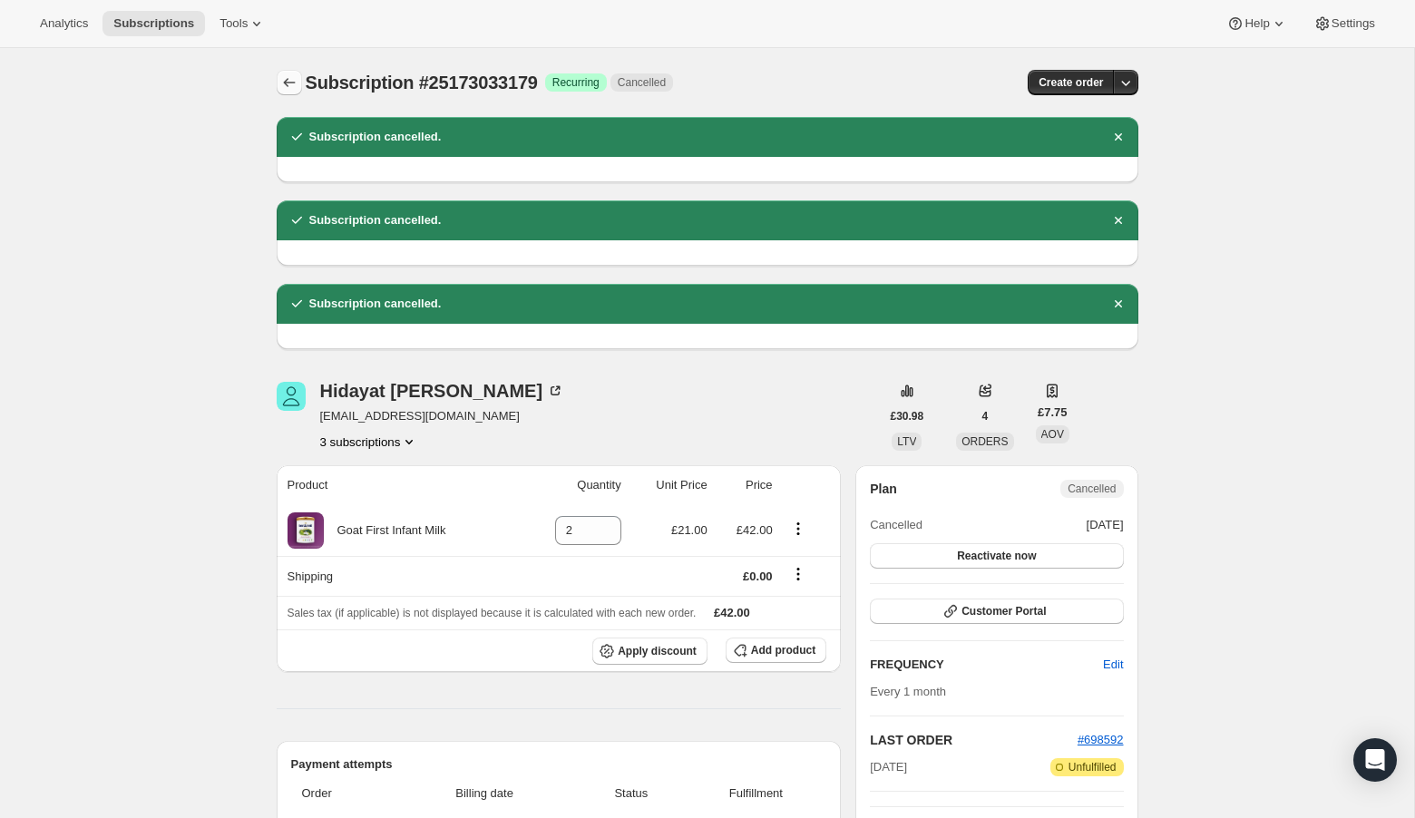
click at [286, 77] on icon "Subscriptions" at bounding box center [289, 82] width 18 height 18
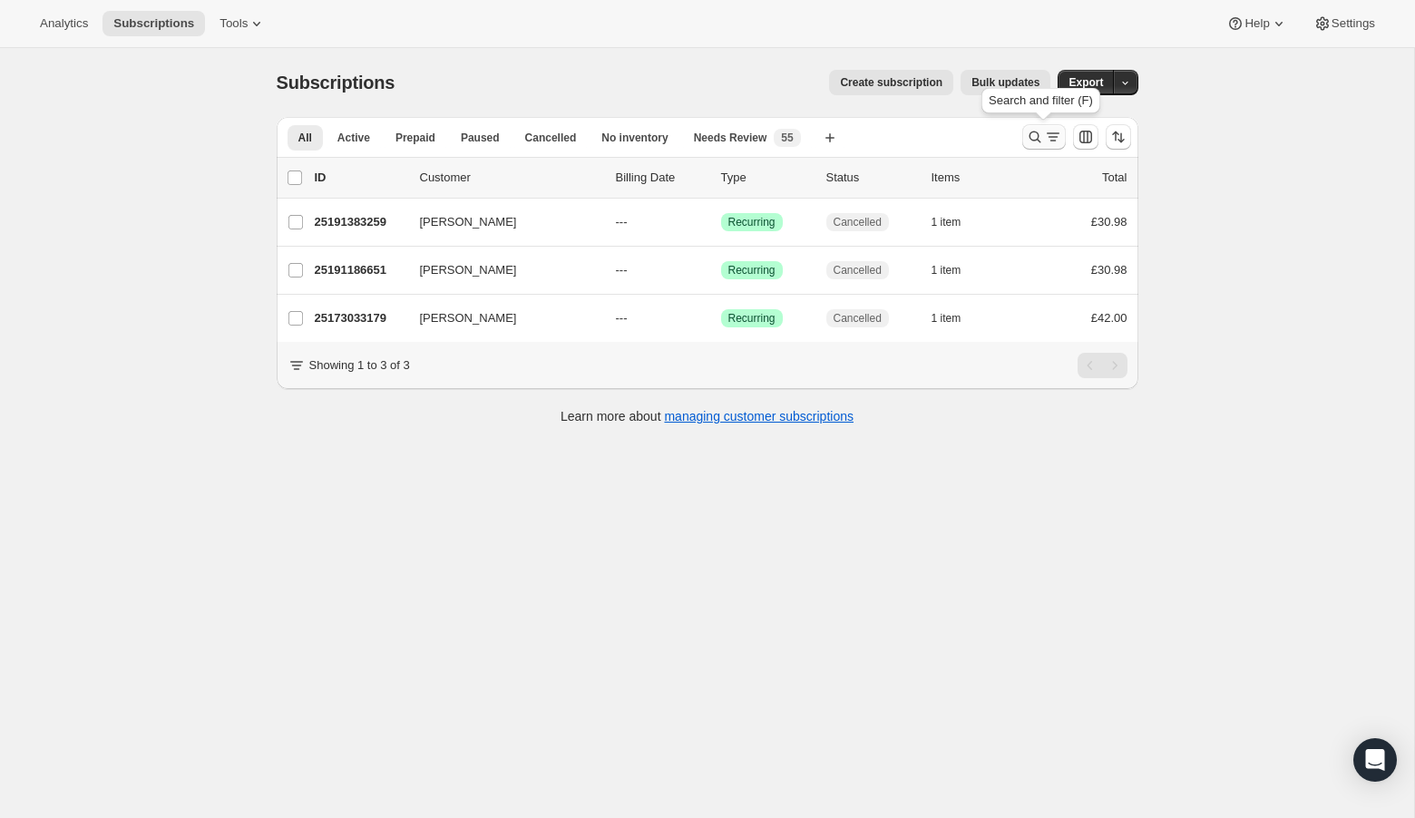
click at [1027, 133] on icon "Search and filter results" at bounding box center [1035, 137] width 18 height 18
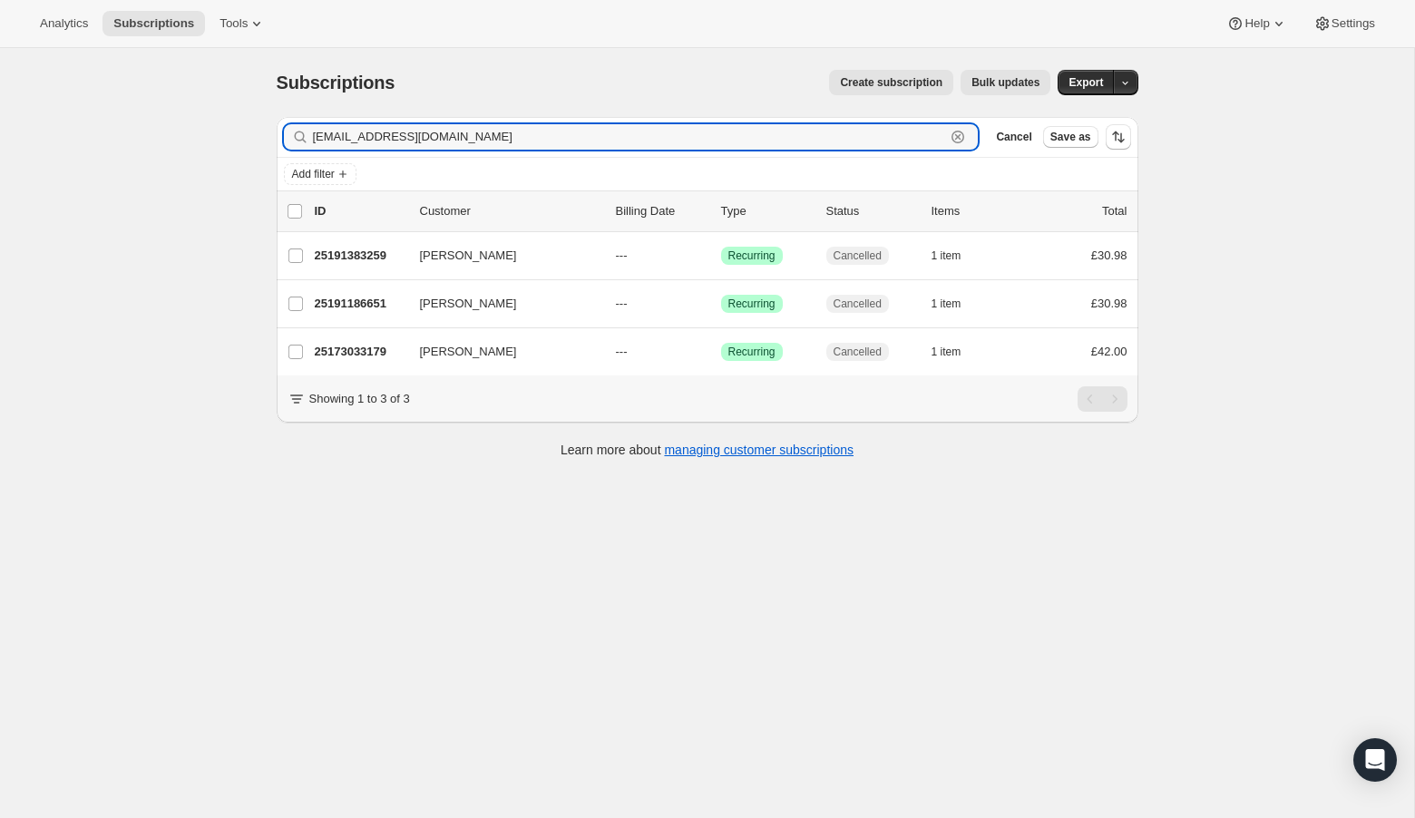
click at [958, 133] on icon "button" at bounding box center [958, 137] width 18 height 18
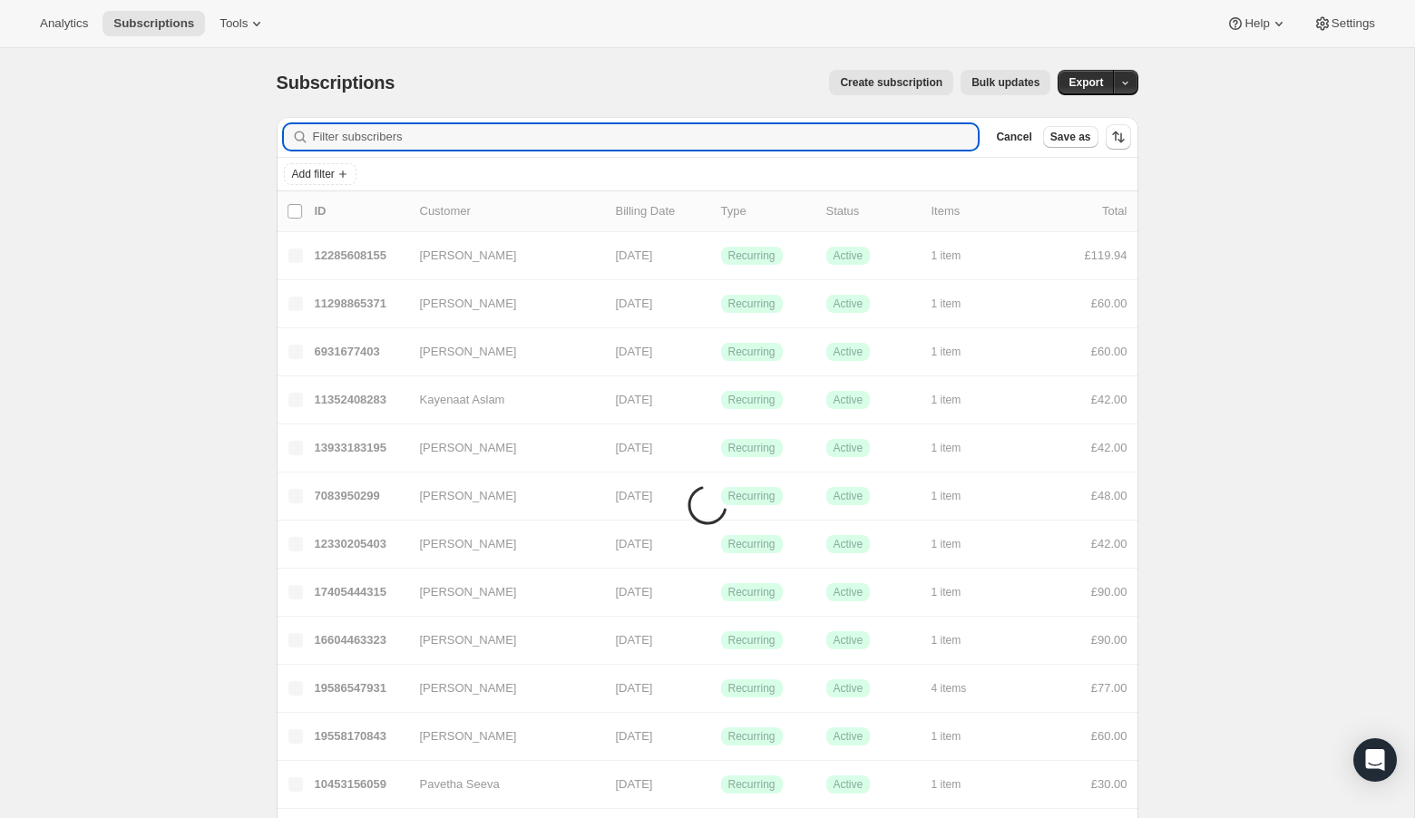
paste input "[EMAIL_ADDRESS][DOMAIN_NAME]"
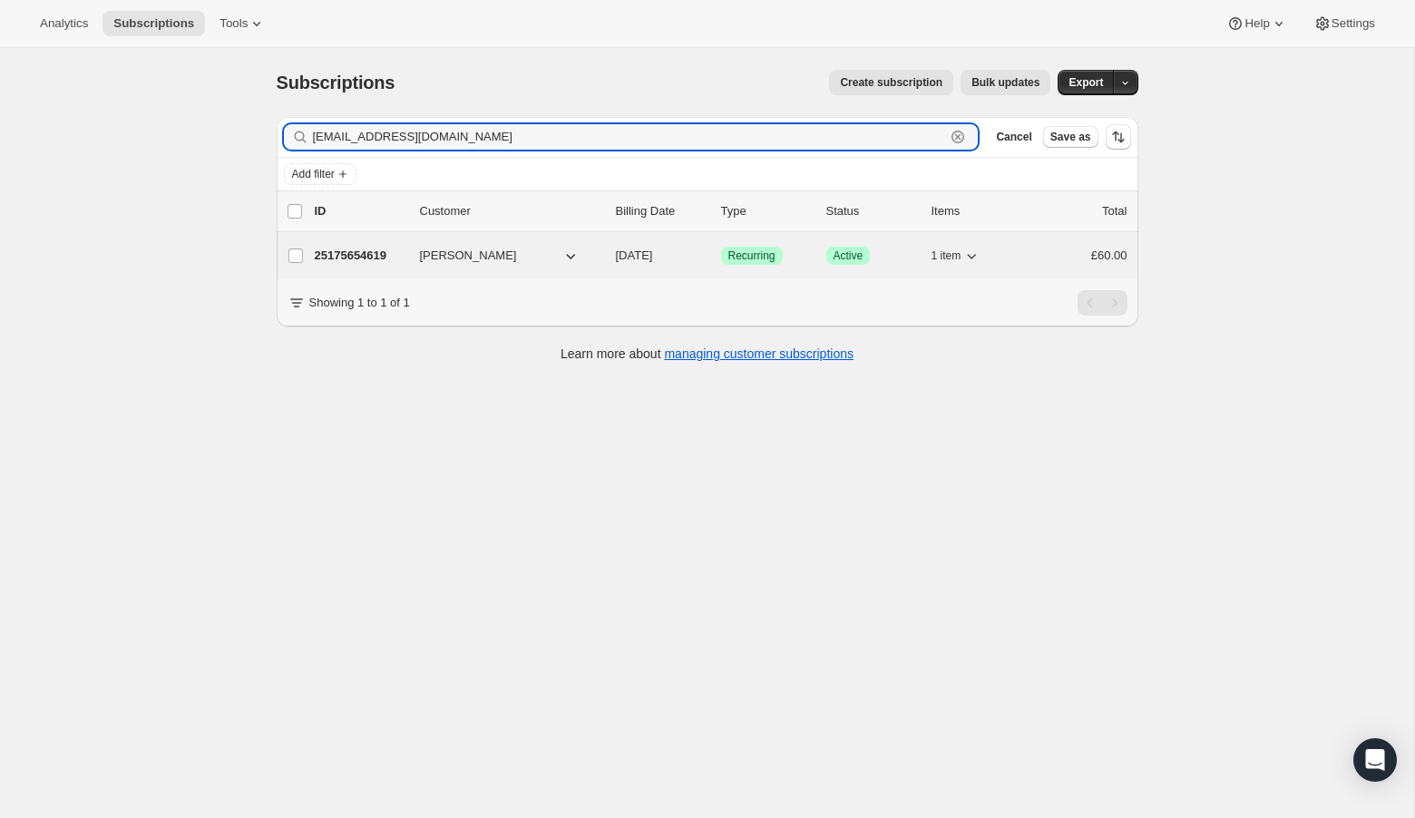
type input "[EMAIL_ADDRESS][DOMAIN_NAME]"
click at [351, 251] on p "25175654619" at bounding box center [360, 256] width 91 height 18
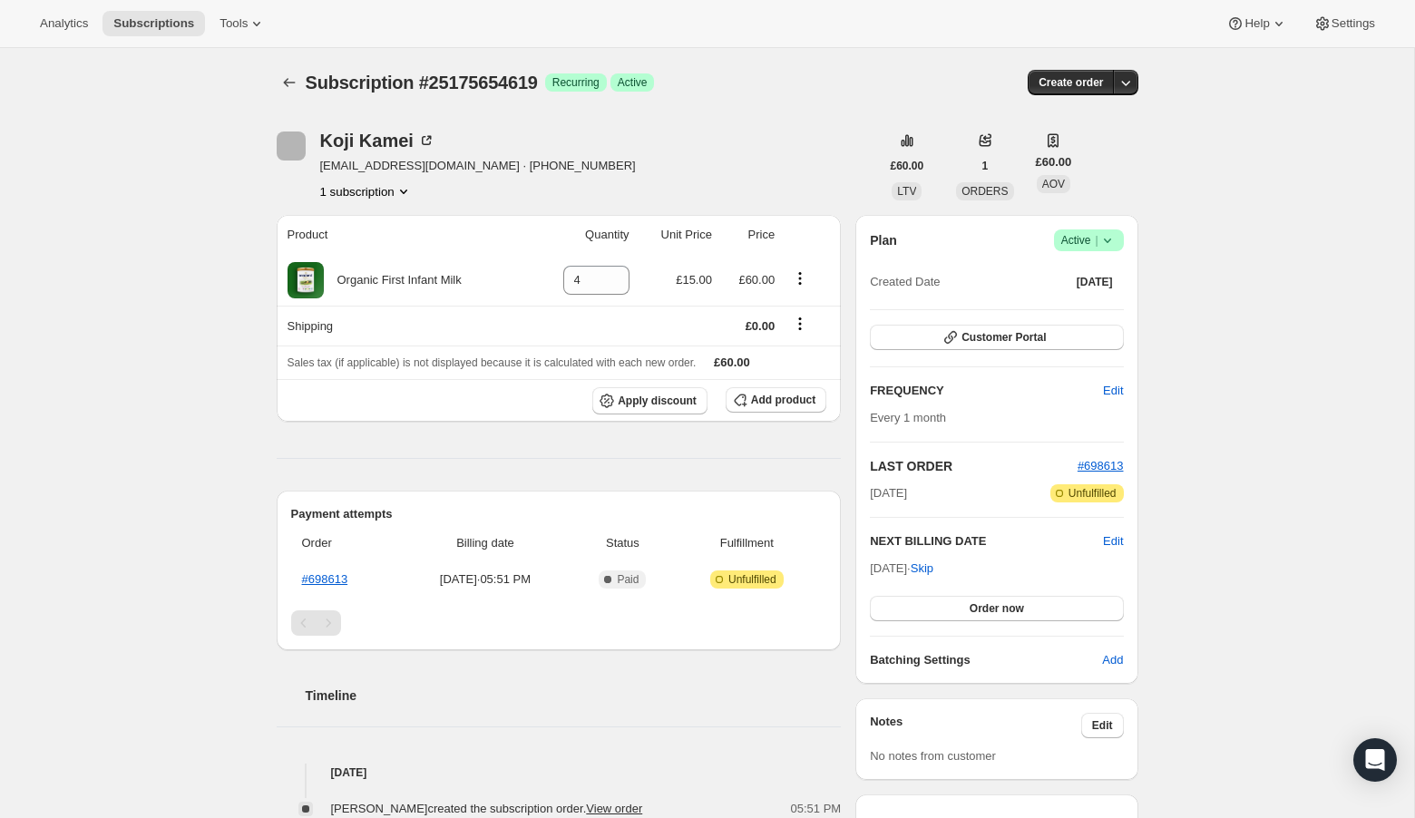
click at [1117, 240] on span "Success Active |" at bounding box center [1089, 241] width 70 height 22
click at [1109, 308] on span "Cancel subscription" at bounding box center [1083, 306] width 103 height 14
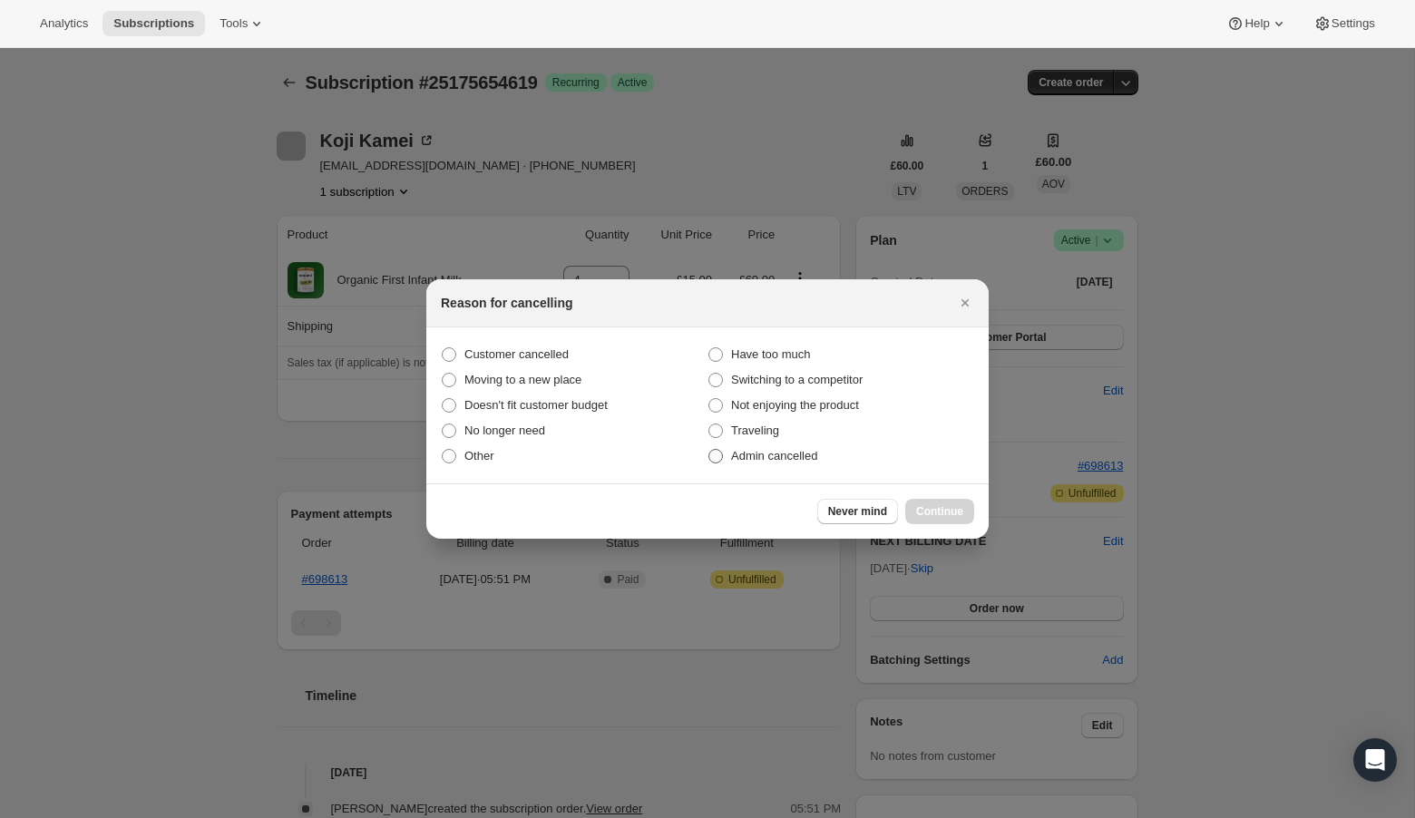
click at [725, 455] on label "Admin cancelled" at bounding box center [841, 456] width 267 height 25
click at [709, 450] on input "Admin cancelled" at bounding box center [709, 449] width 1 height 1
radio input "true"
click at [941, 509] on span "Continue" at bounding box center [939, 511] width 47 height 15
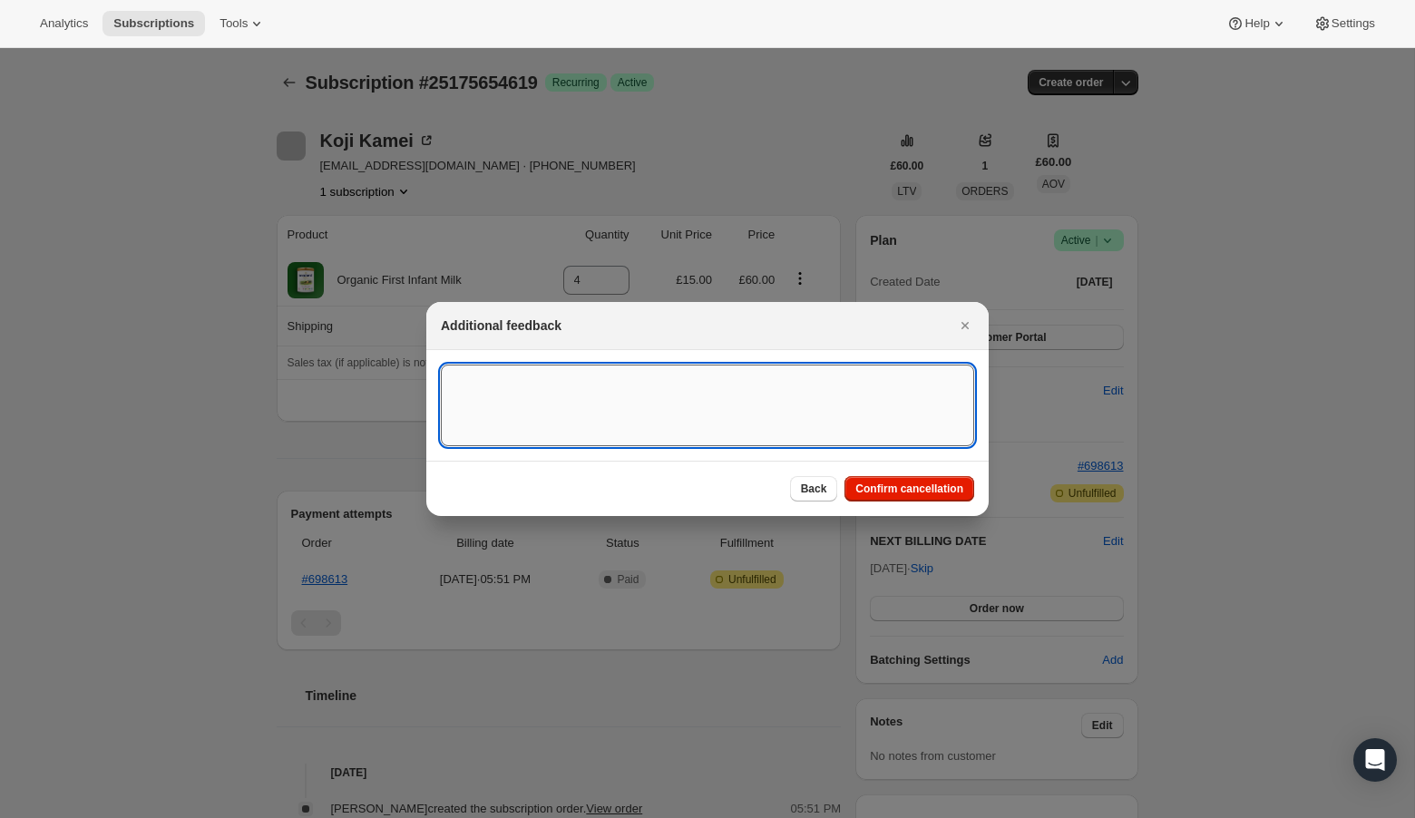
click at [740, 417] on textarea ":r1mn:" at bounding box center [707, 406] width 533 height 82
type textarea "Overseas Order - [GEOGRAPHIC_DATA]"
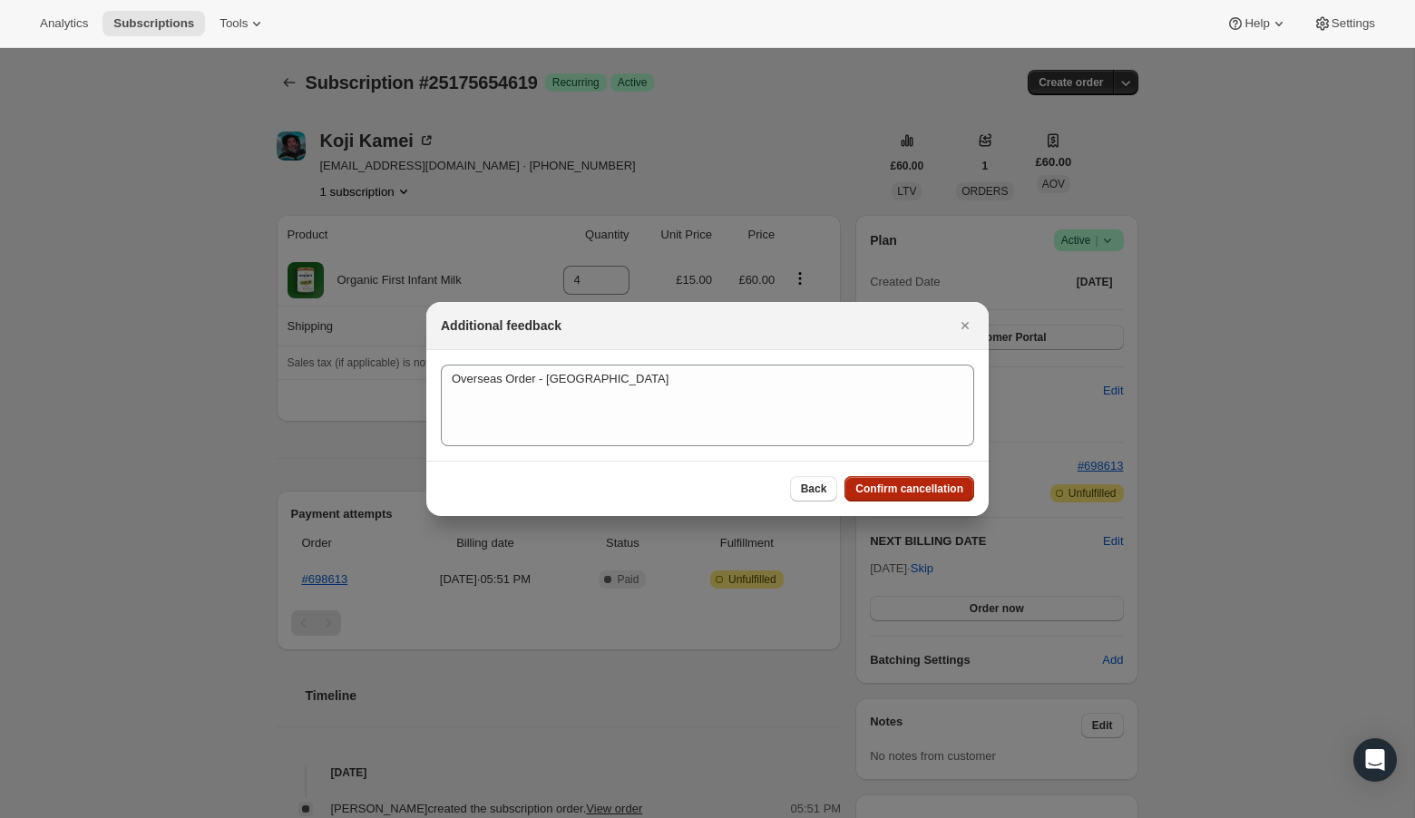
click at [963, 490] on span "Confirm cancellation" at bounding box center [910, 489] width 108 height 15
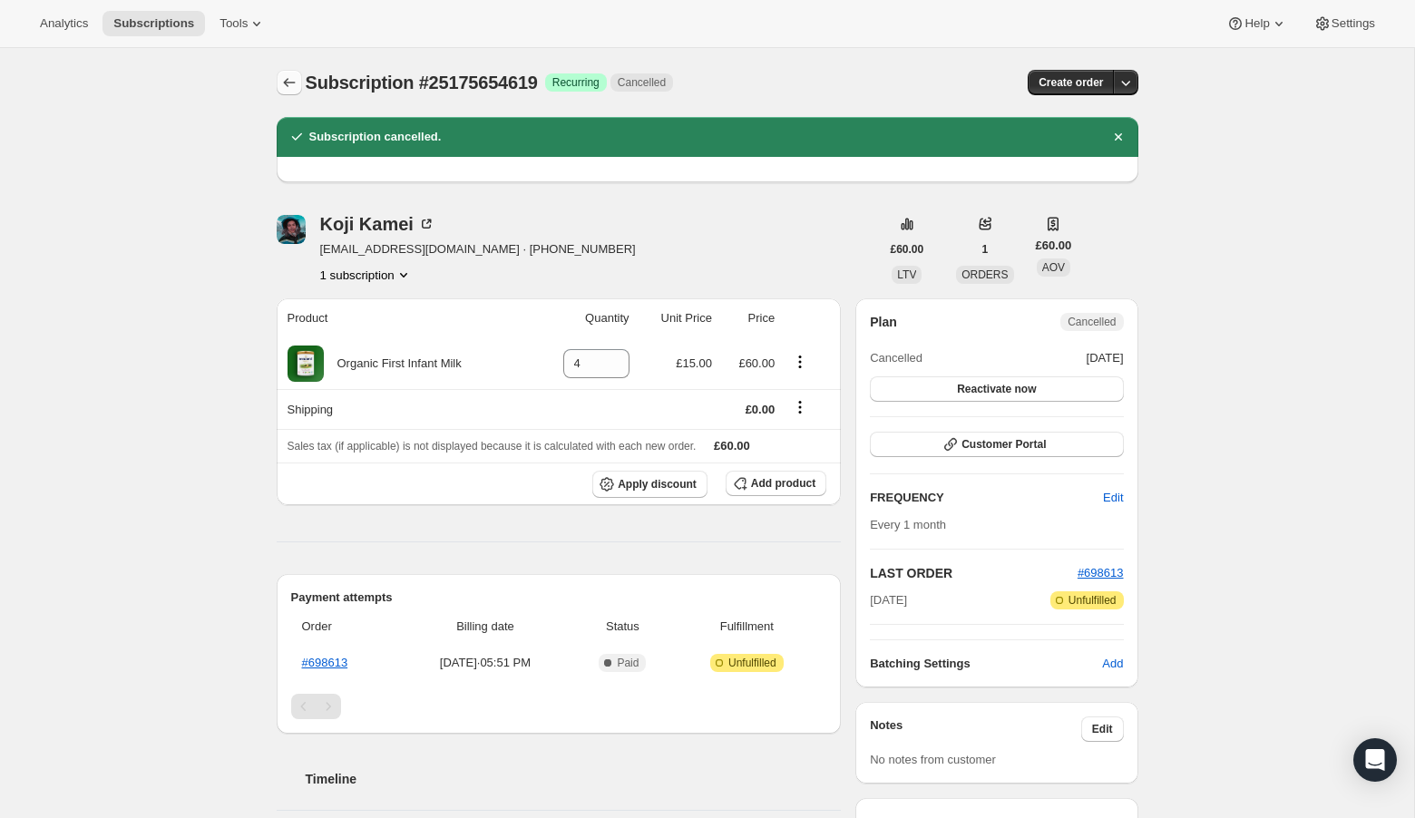
click at [290, 85] on icon "Subscriptions" at bounding box center [289, 82] width 18 height 18
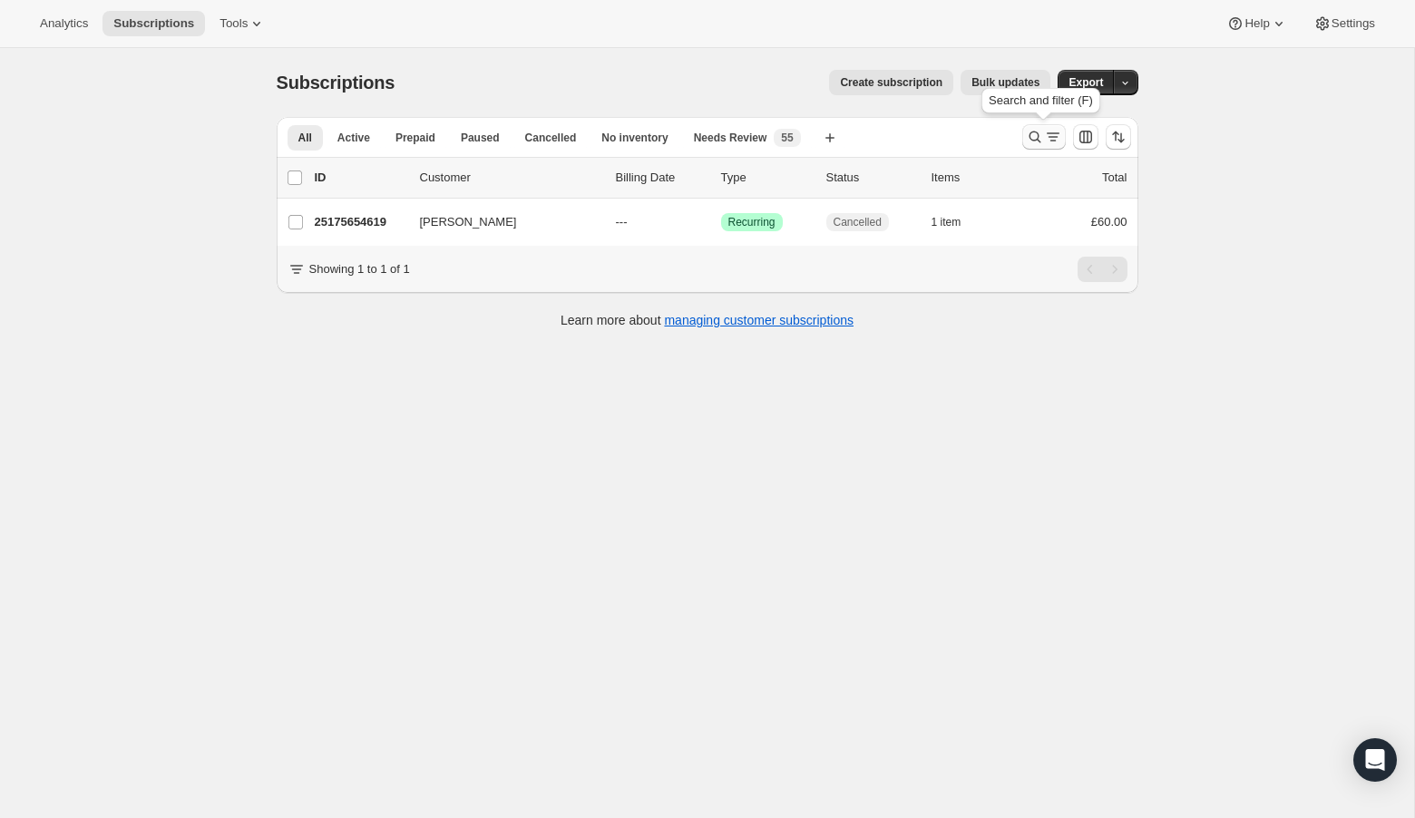
click at [1032, 128] on icon "Search and filter results" at bounding box center [1035, 137] width 18 height 18
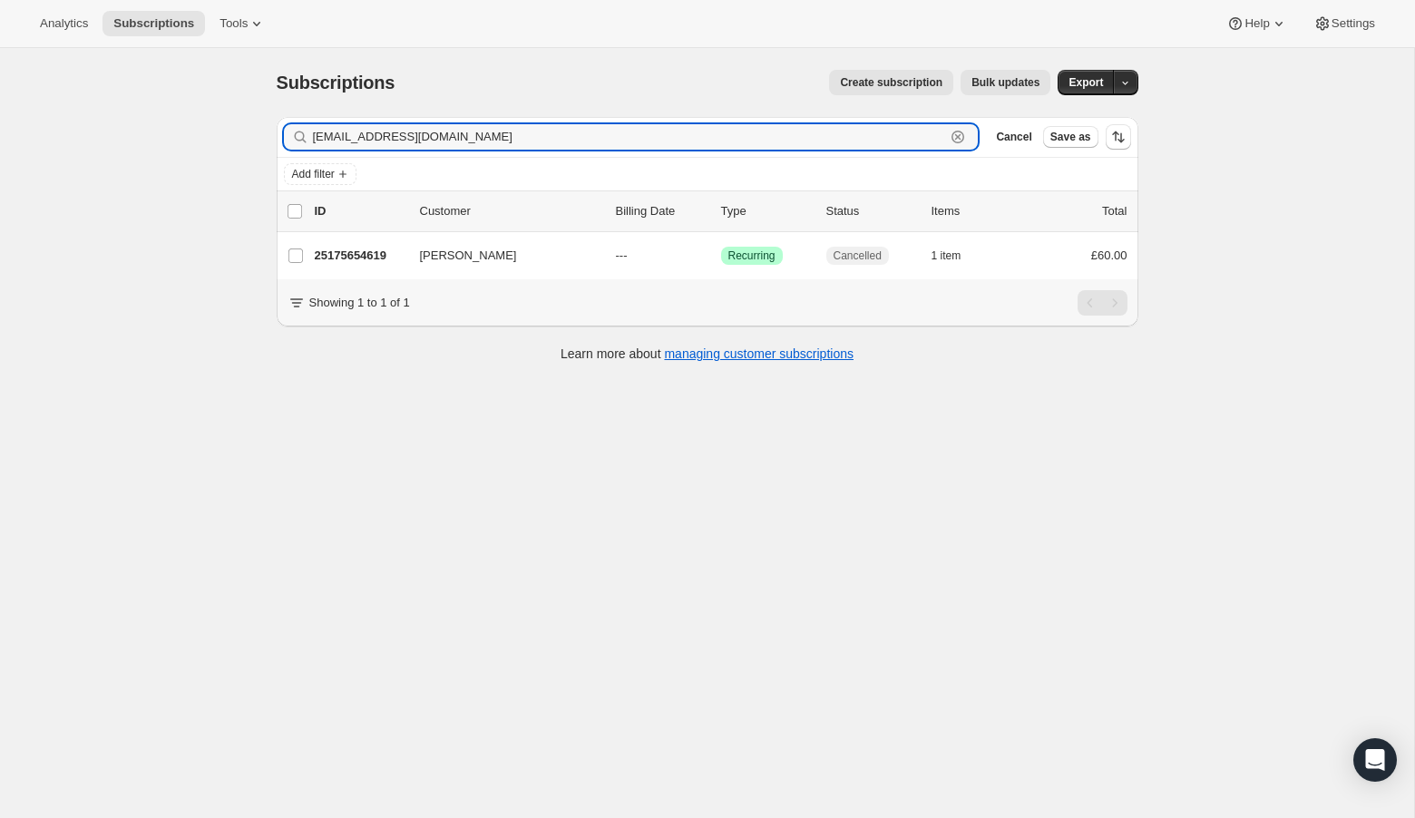
click at [962, 144] on icon "button" at bounding box center [958, 137] width 18 height 18
paste input "[EMAIL_ADDRESS][DOMAIN_NAME]"
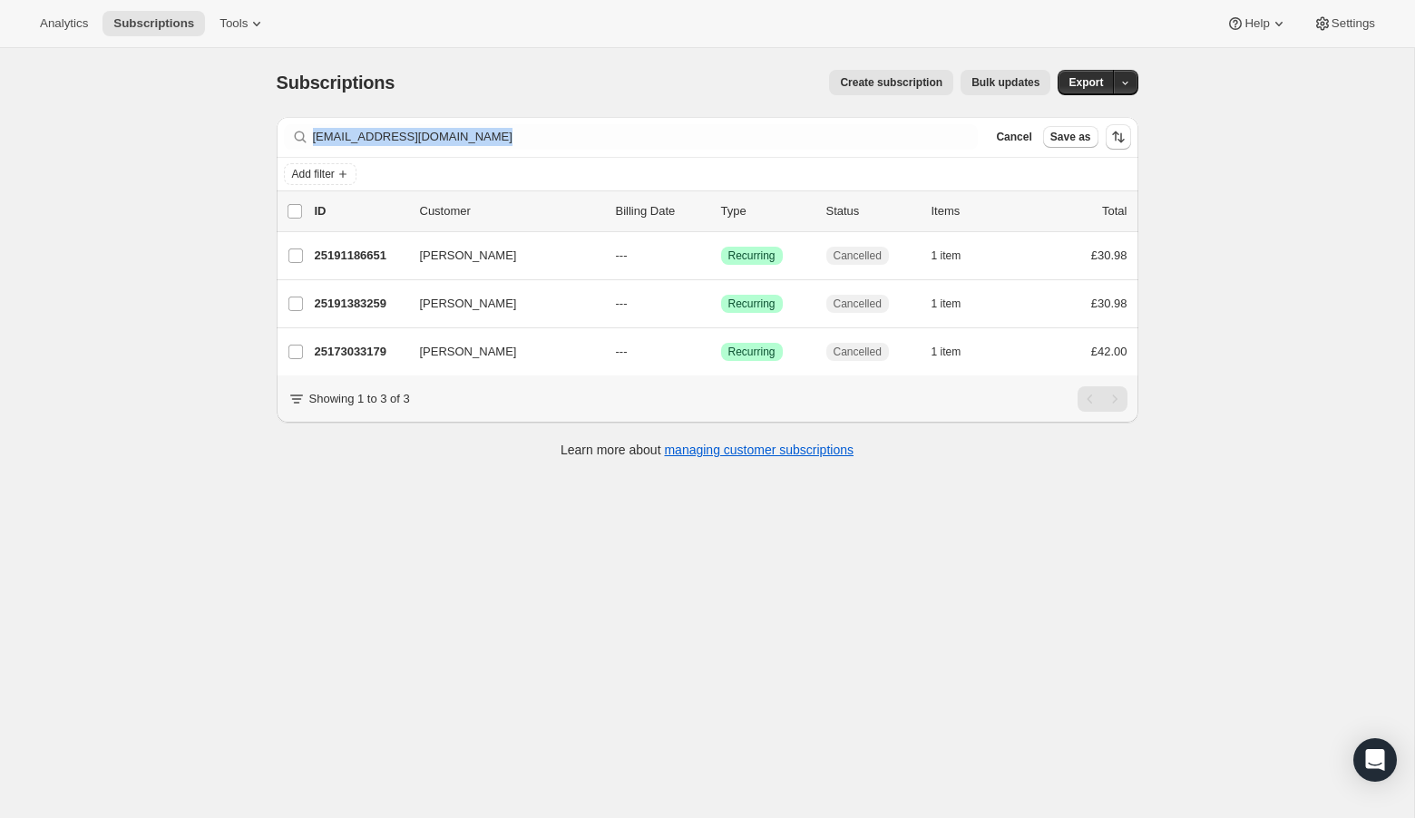
drag, startPoint x: 831, startPoint y: 118, endPoint x: 273, endPoint y: 133, distance: 558.2
click at [273, 133] on div "Filter subscribers [EMAIL_ADDRESS][DOMAIN_NAME] Clear Cancel Save as Add filter…" at bounding box center [700, 290] width 876 height 375
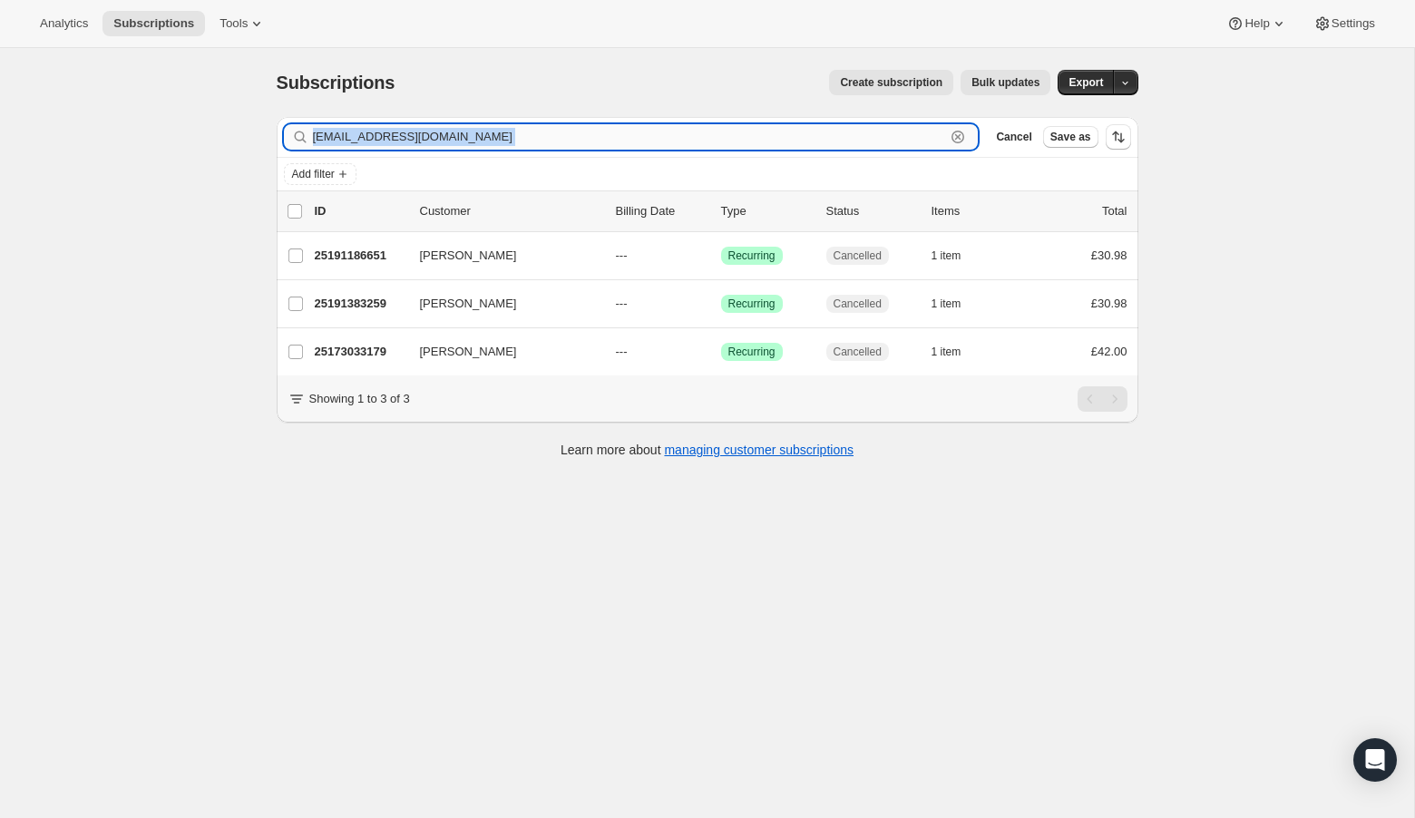
click at [500, 135] on input "[EMAIL_ADDRESS][DOMAIN_NAME]" at bounding box center [629, 136] width 633 height 25
type input "[EMAIL_ADDRESS][DOMAIN_NAME]"
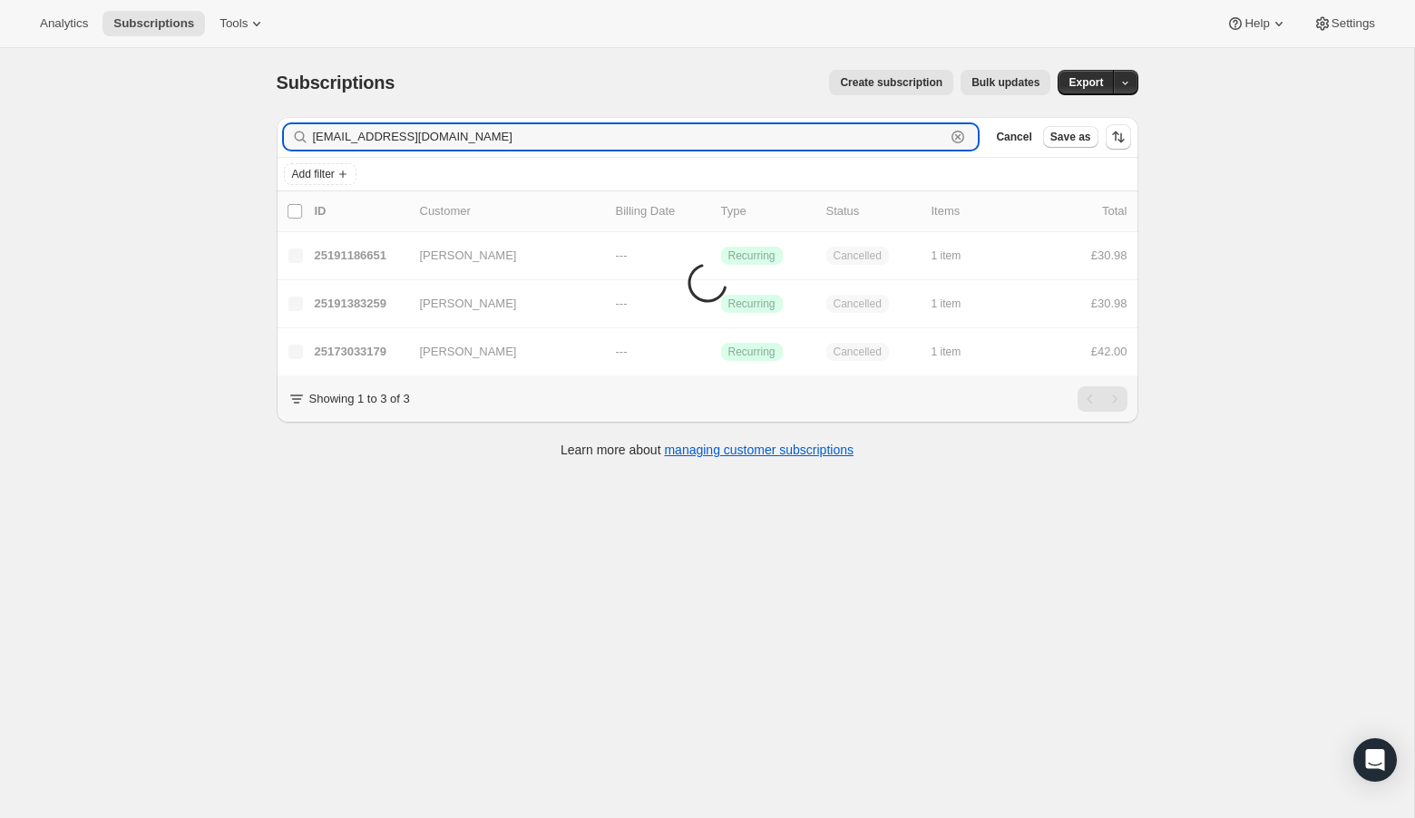
drag, startPoint x: 500, startPoint y: 135, endPoint x: 234, endPoint y: 120, distance: 266.3
click at [234, 120] on div "Subscriptions. This page is ready Subscriptions Create subscription Bulk update…" at bounding box center [707, 457] width 1414 height 818
paste input "[EMAIL_ADDRESS][DOMAIN_NAME]"
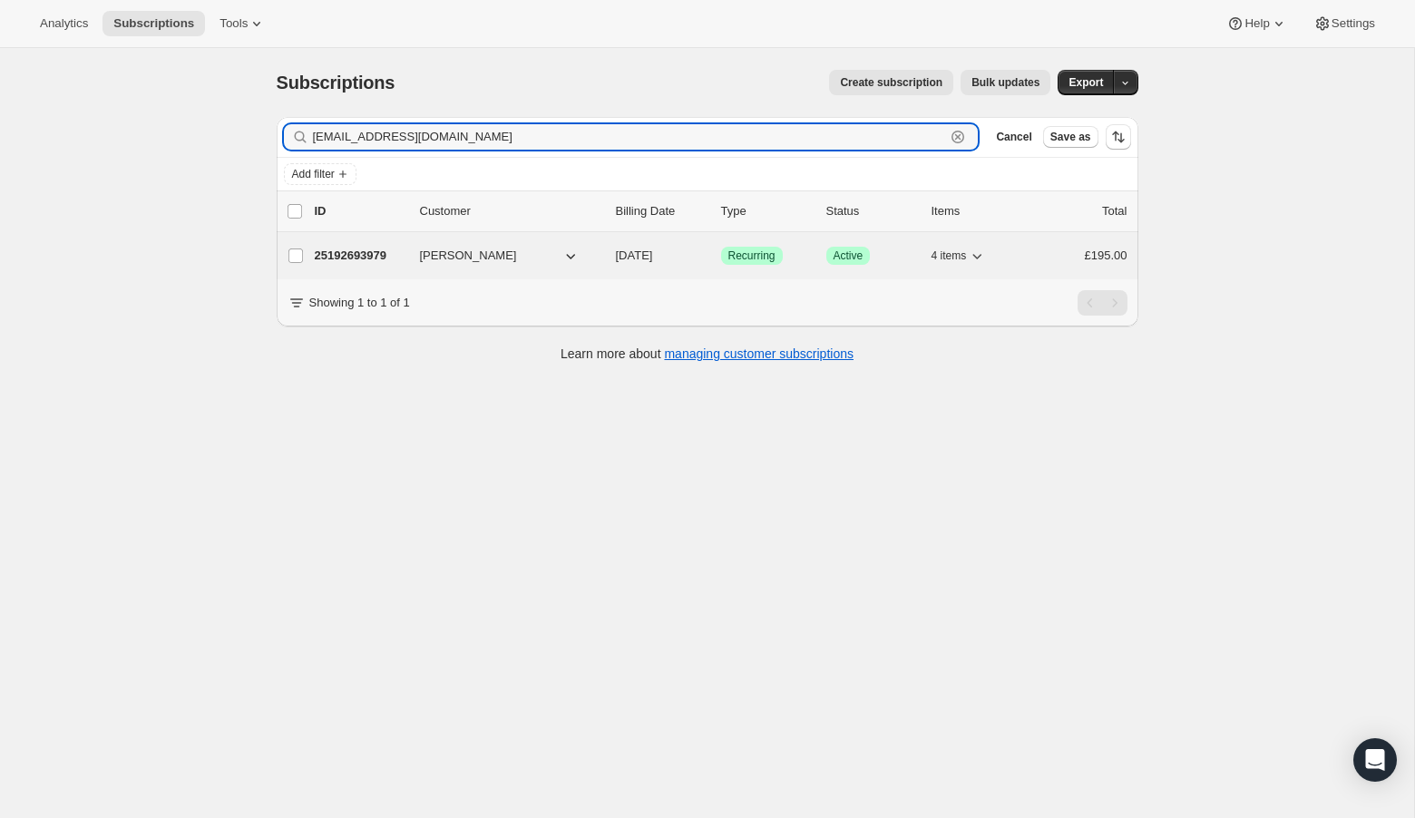
type input "[EMAIL_ADDRESS][DOMAIN_NAME]"
click at [375, 256] on p "25192693979" at bounding box center [360, 256] width 91 height 18
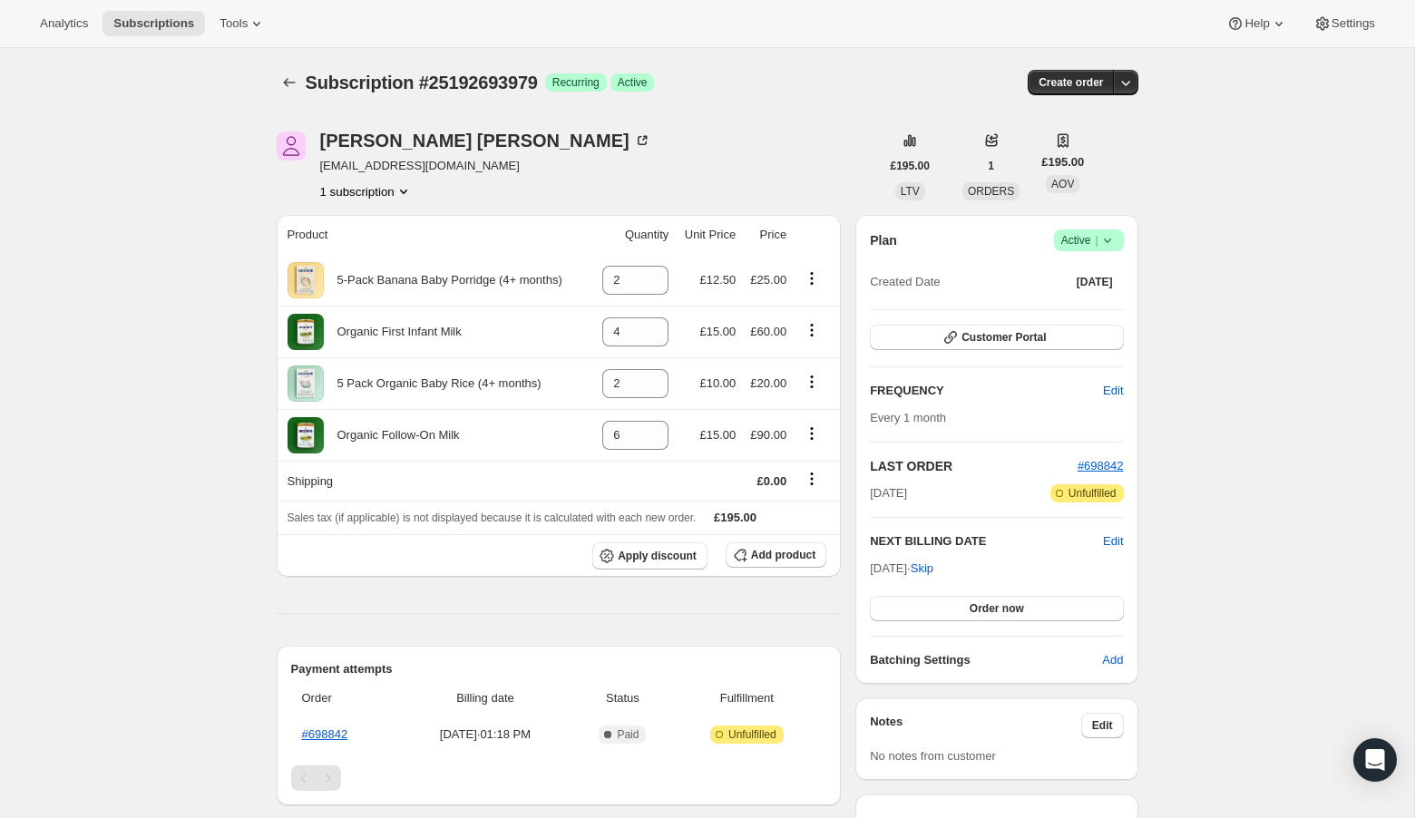
click at [1112, 244] on icon at bounding box center [1108, 240] width 18 height 18
click at [1089, 305] on span "Cancel subscription" at bounding box center [1083, 306] width 103 height 14
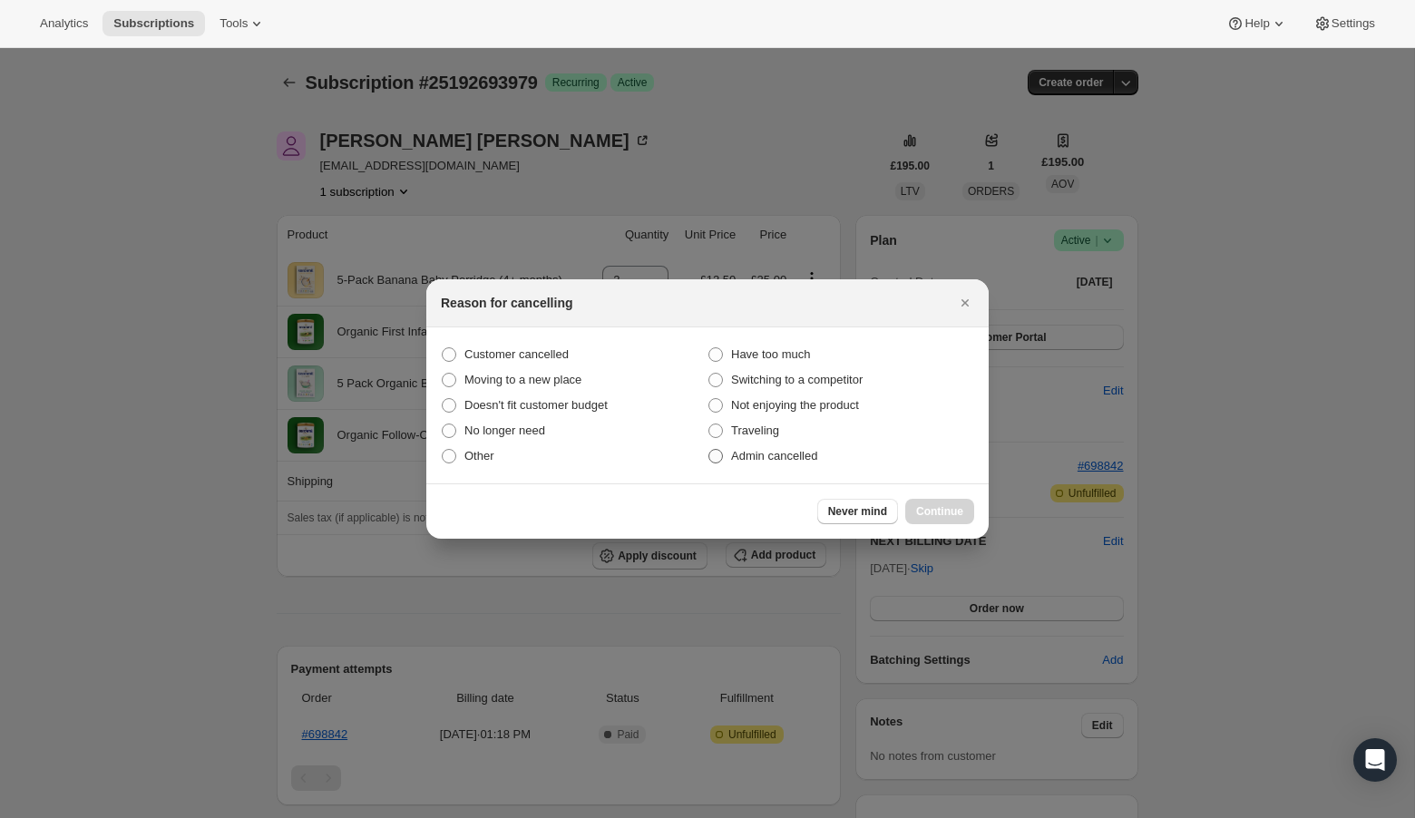
click at [713, 456] on span ":r1t9:" at bounding box center [716, 456] width 15 height 15
click at [709, 450] on input "Admin cancelled" at bounding box center [709, 449] width 1 height 1
radio input "true"
click at [938, 503] on button "Continue" at bounding box center [939, 511] width 69 height 25
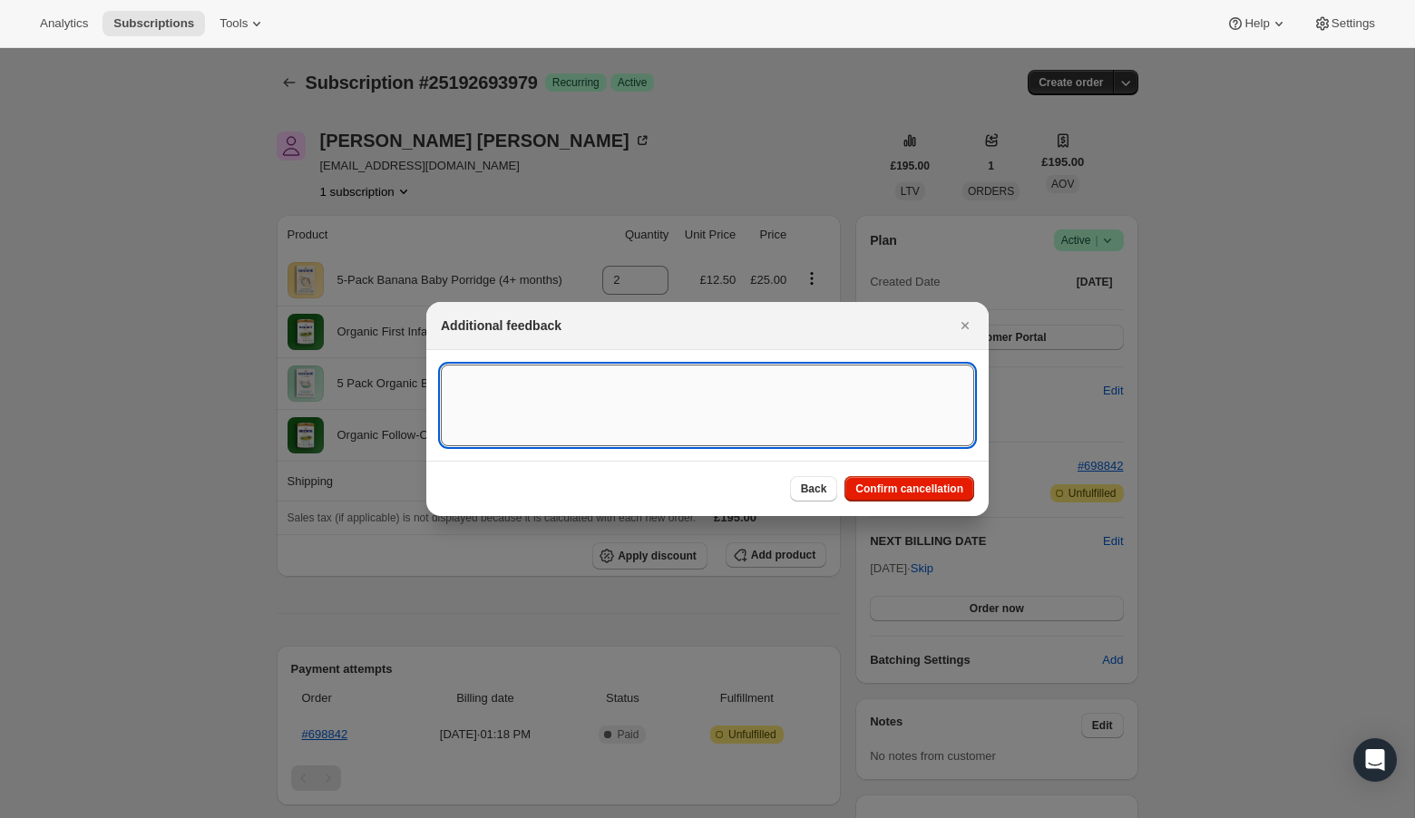
click at [708, 411] on textarea ":r1t9:" at bounding box center [707, 406] width 533 height 82
type textarea "Overseas Order - [GEOGRAPHIC_DATA]"
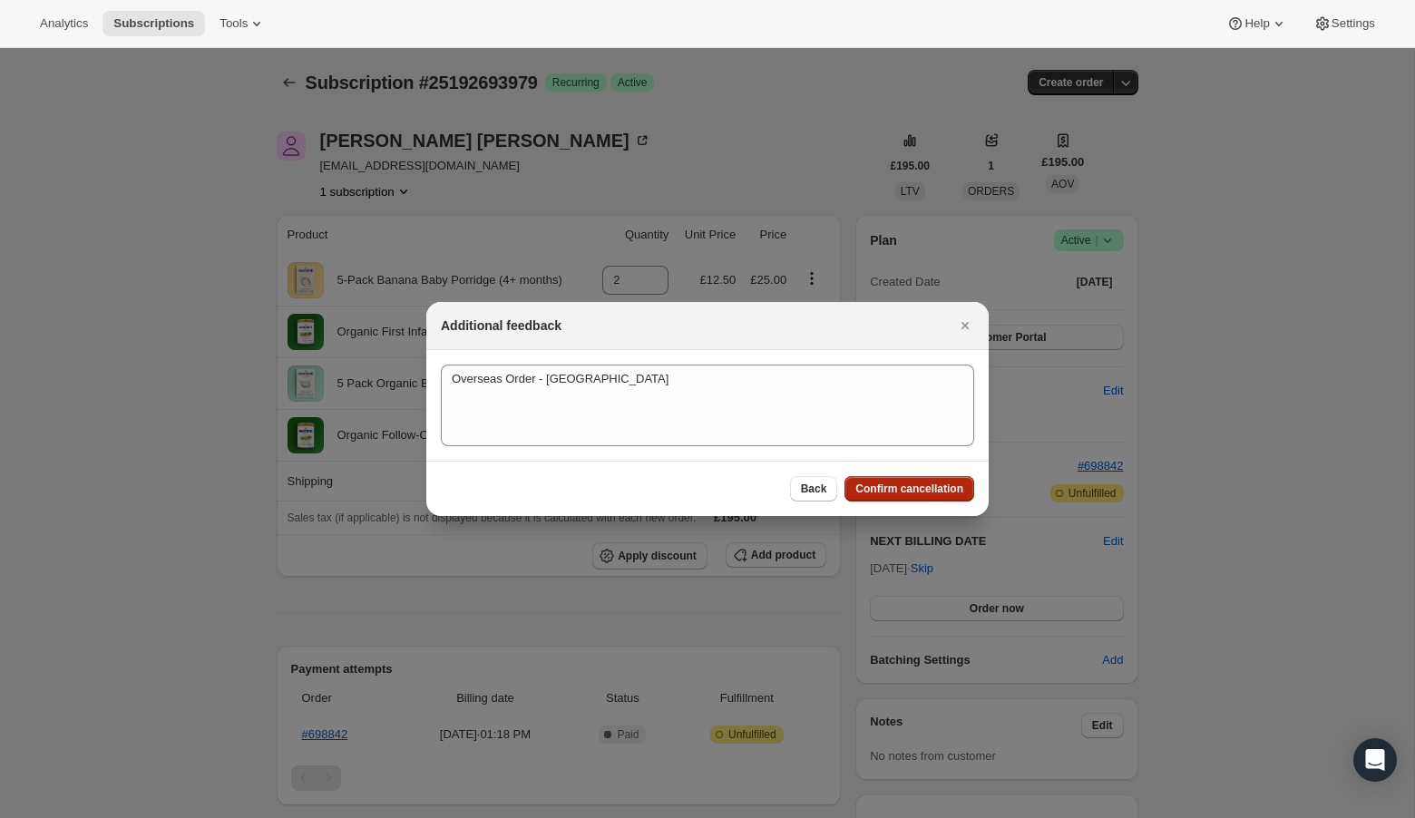
click at [934, 492] on span "Confirm cancellation" at bounding box center [910, 489] width 108 height 15
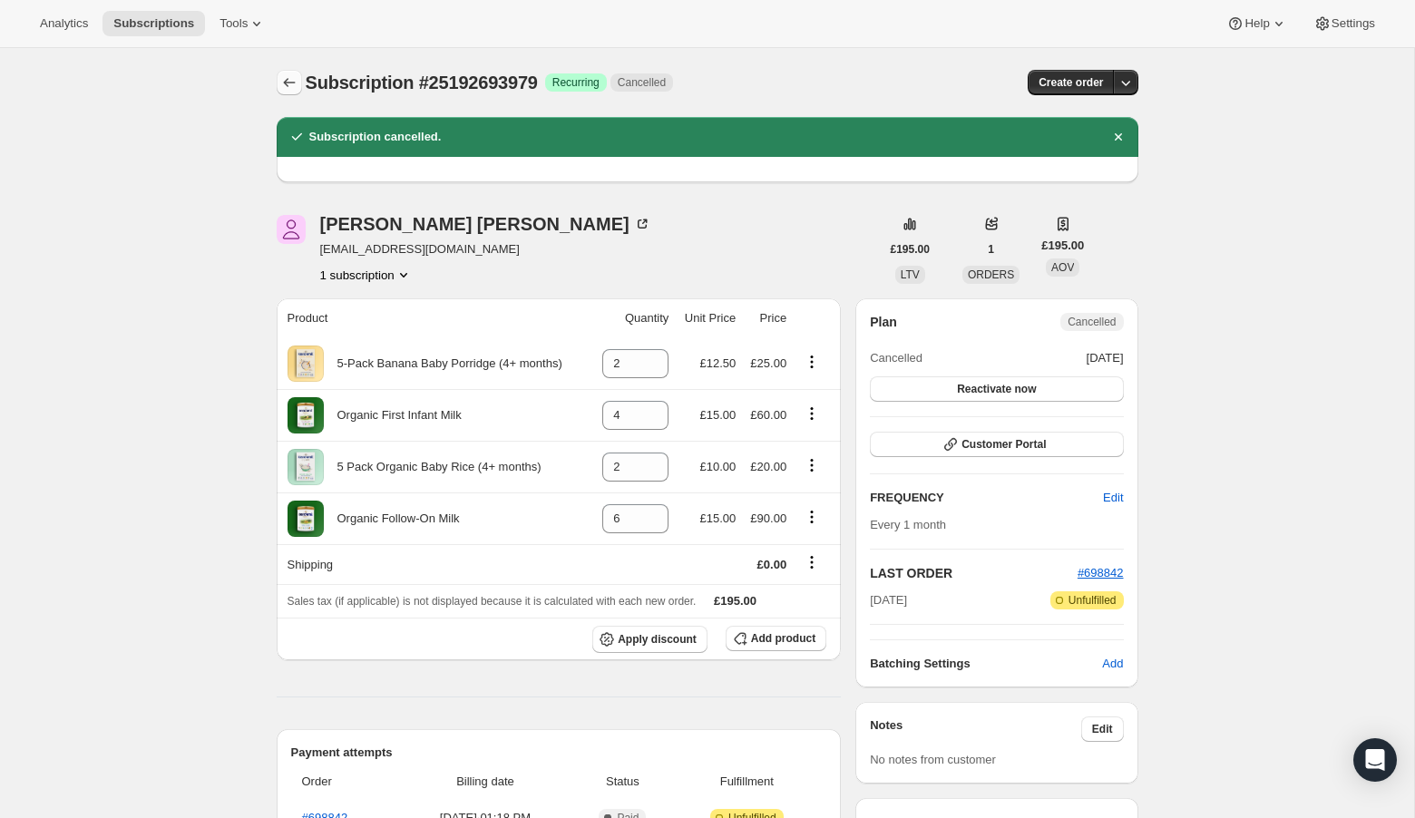
click at [284, 89] on icon "Subscriptions" at bounding box center [289, 82] width 18 height 18
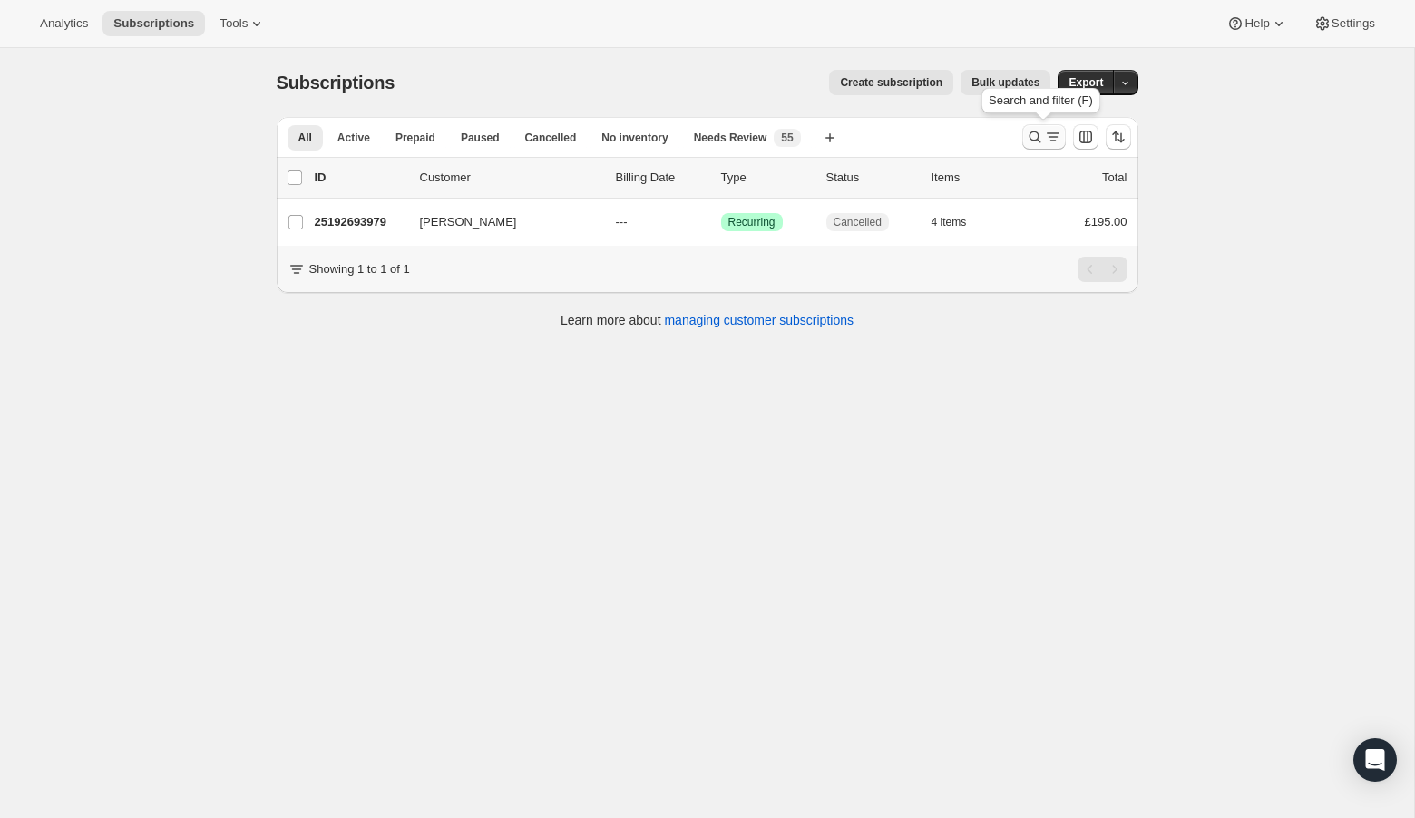
click at [1035, 135] on icon "Search and filter results" at bounding box center [1035, 137] width 18 height 18
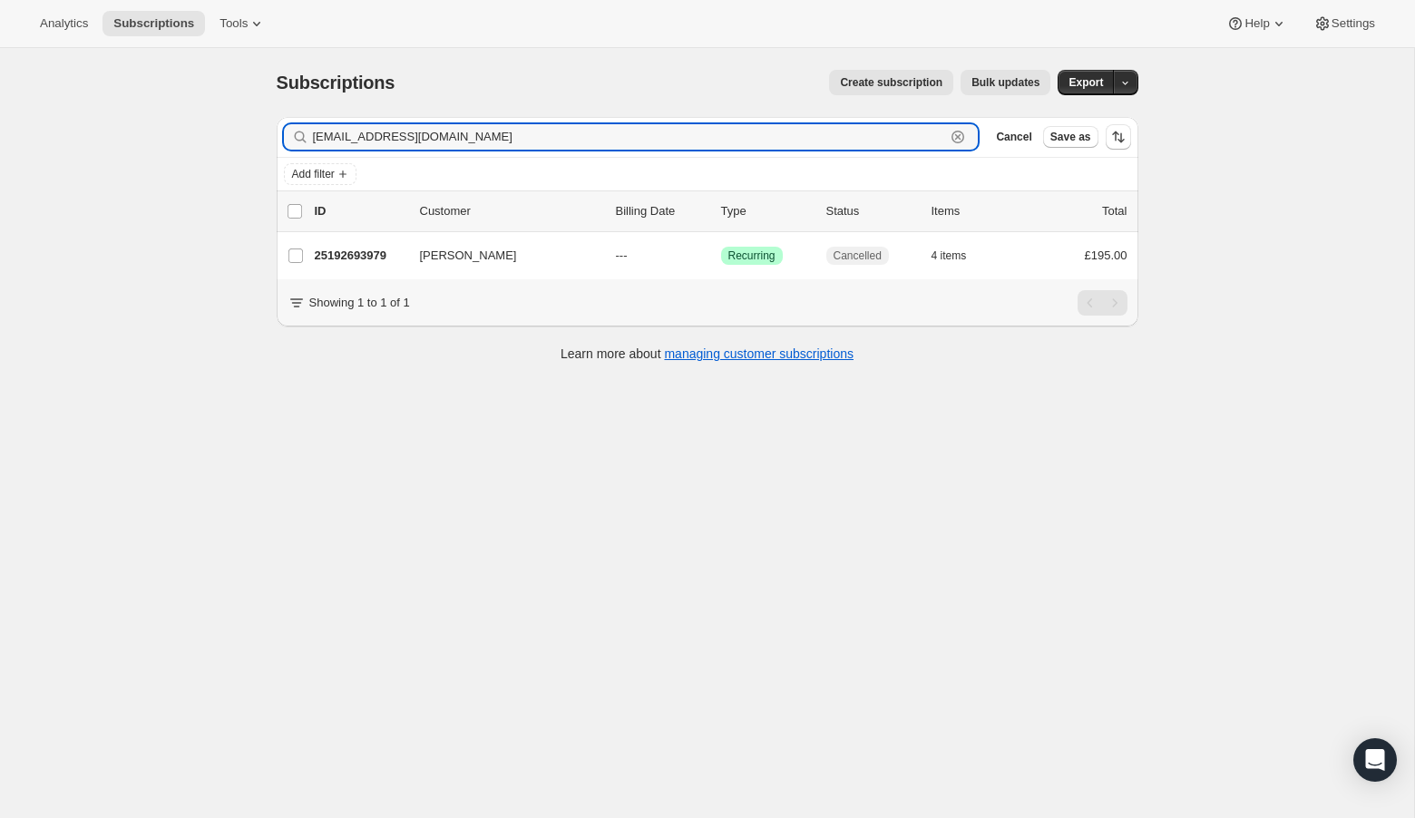
click at [962, 134] on icon "button" at bounding box center [958, 137] width 18 height 18
paste input "[PERSON_NAME][EMAIL_ADDRESS][PERSON_NAME][DOMAIN_NAME]"
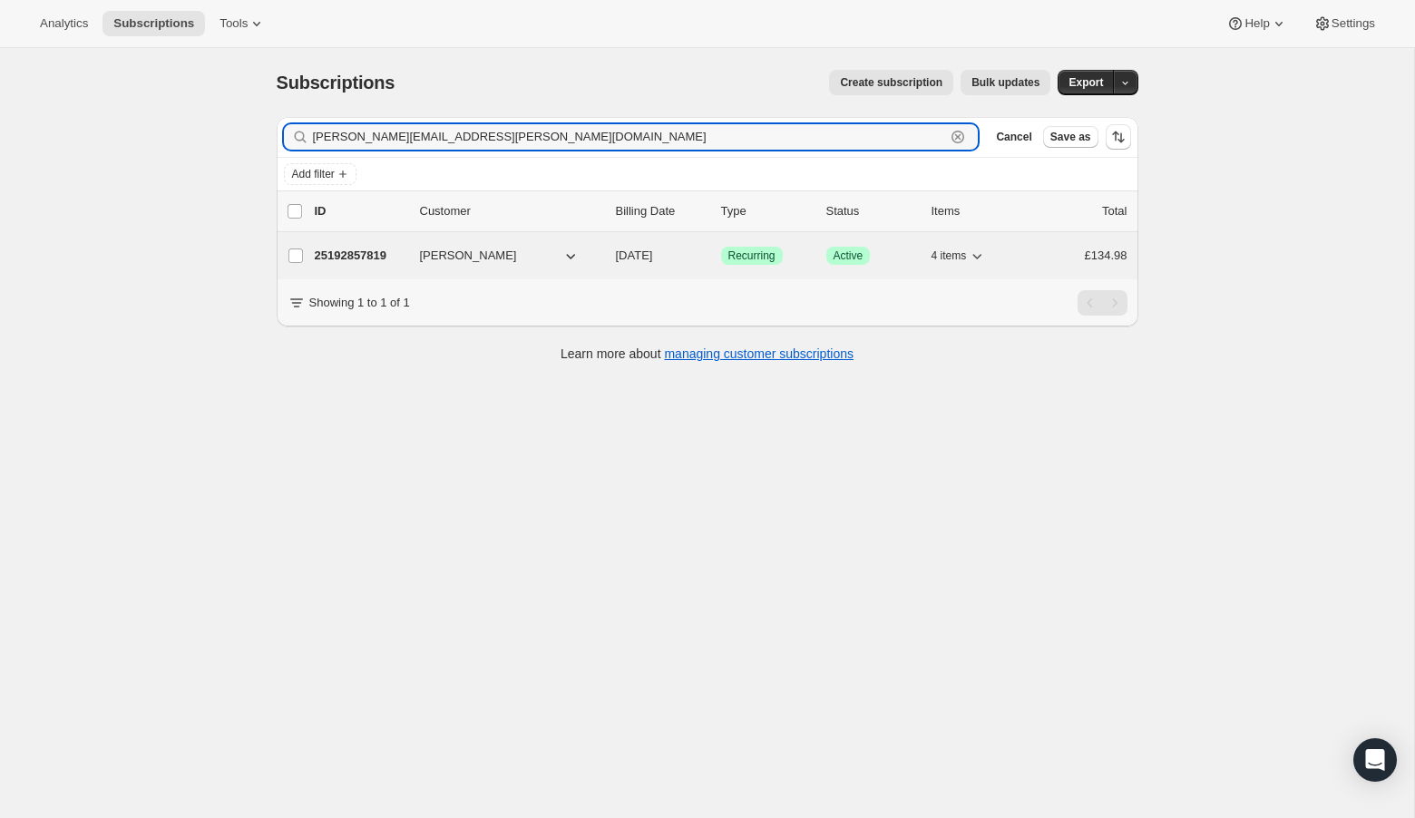
type input "[PERSON_NAME][EMAIL_ADDRESS][PERSON_NAME][DOMAIN_NAME]"
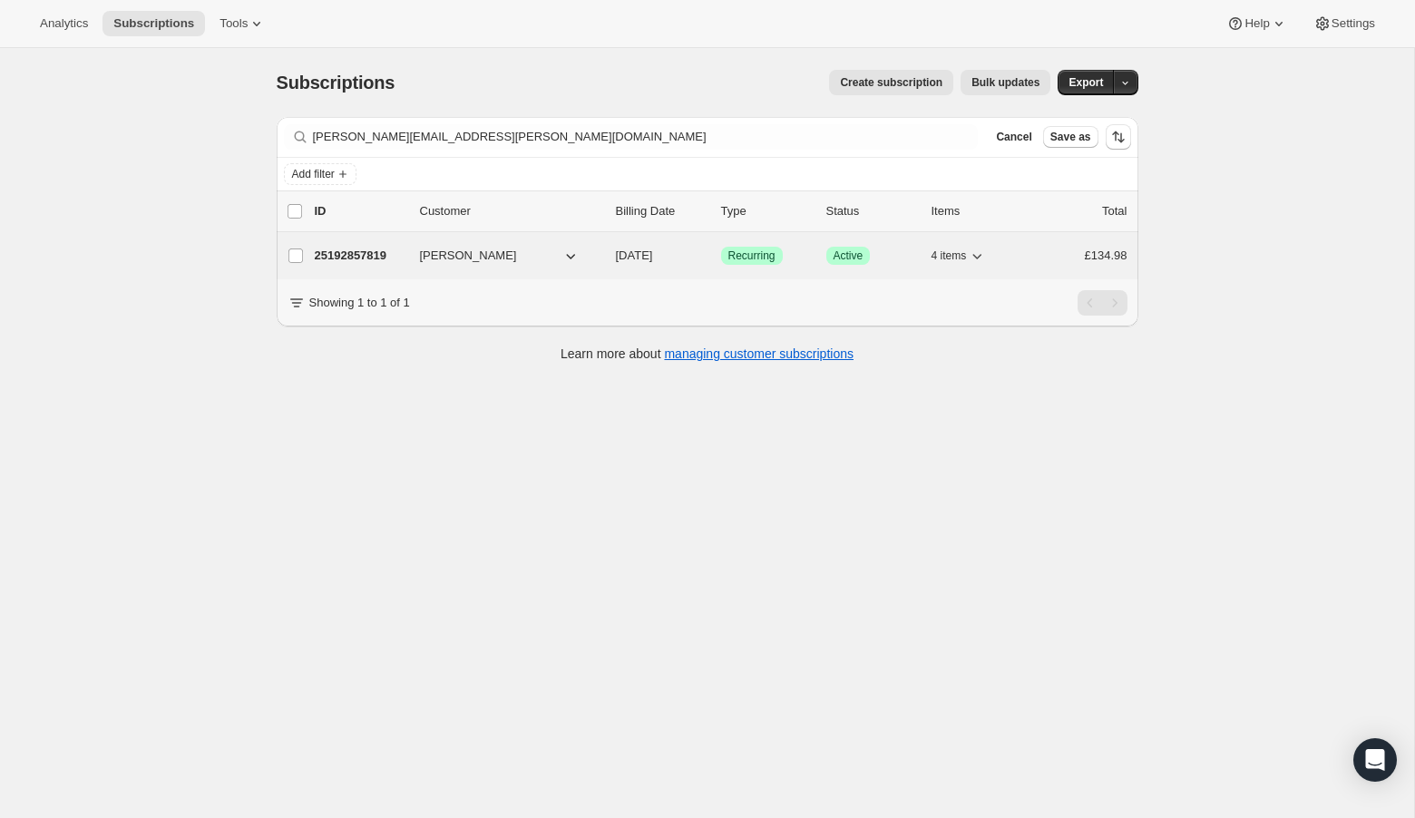
click at [341, 257] on p "25192857819" at bounding box center [360, 256] width 91 height 18
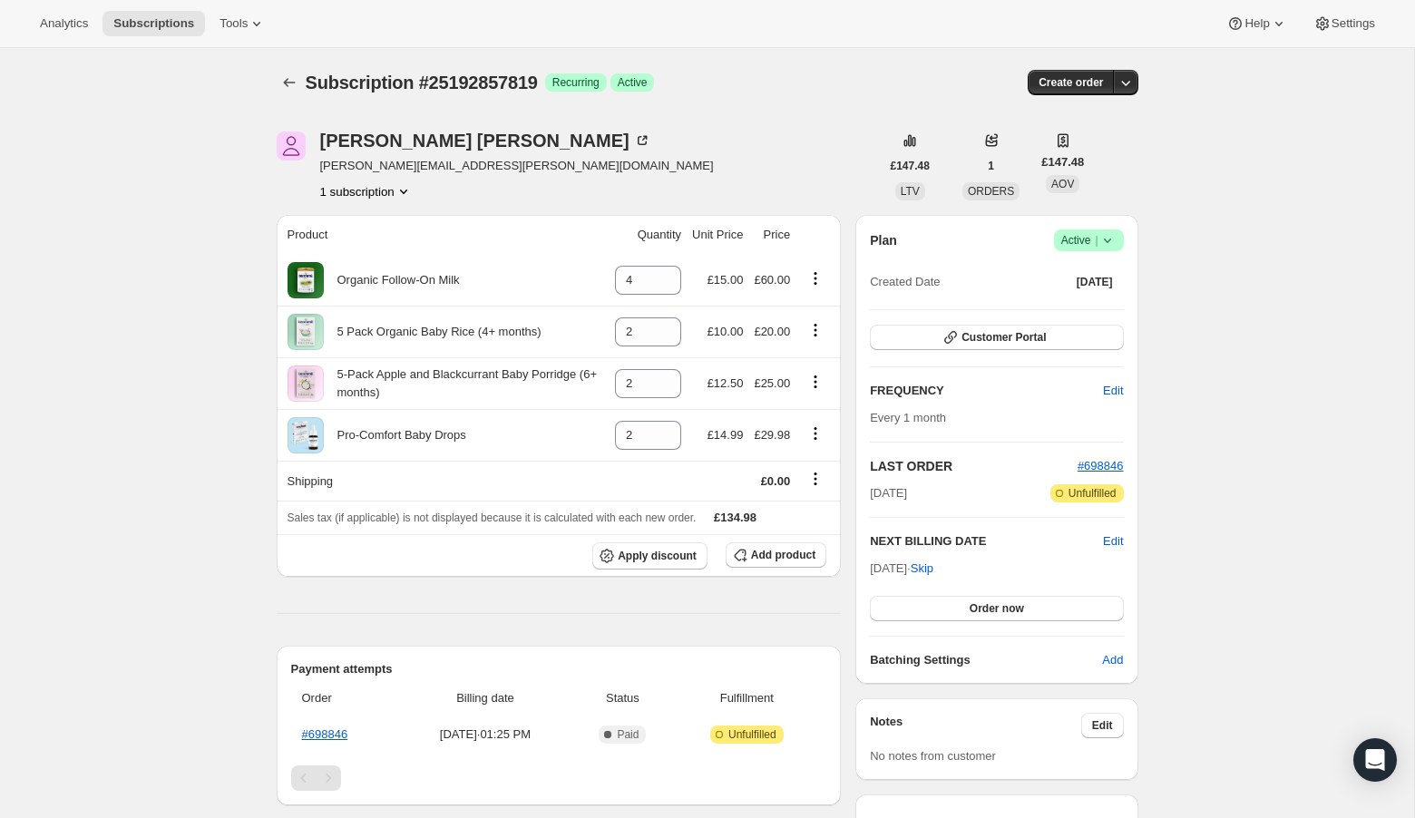
click at [1108, 240] on icon at bounding box center [1106, 241] width 7 height 5
click at [1095, 313] on span "Cancel subscription" at bounding box center [1083, 306] width 103 height 14
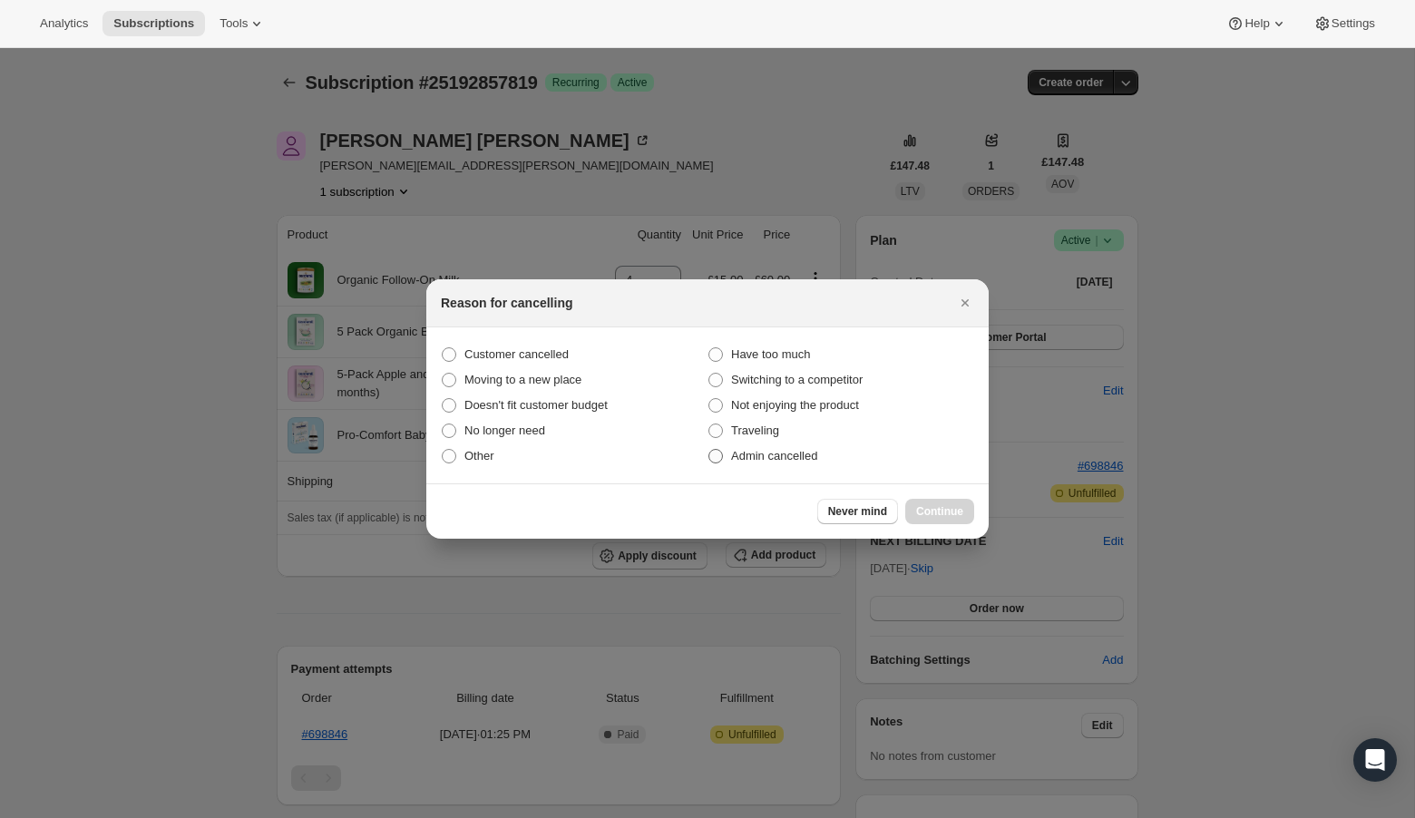
click at [724, 456] on label "Admin cancelled" at bounding box center [841, 456] width 267 height 25
click at [709, 450] on input "Admin cancelled" at bounding box center [709, 449] width 1 height 1
radio input "true"
click at [927, 506] on span "Continue" at bounding box center [939, 511] width 47 height 15
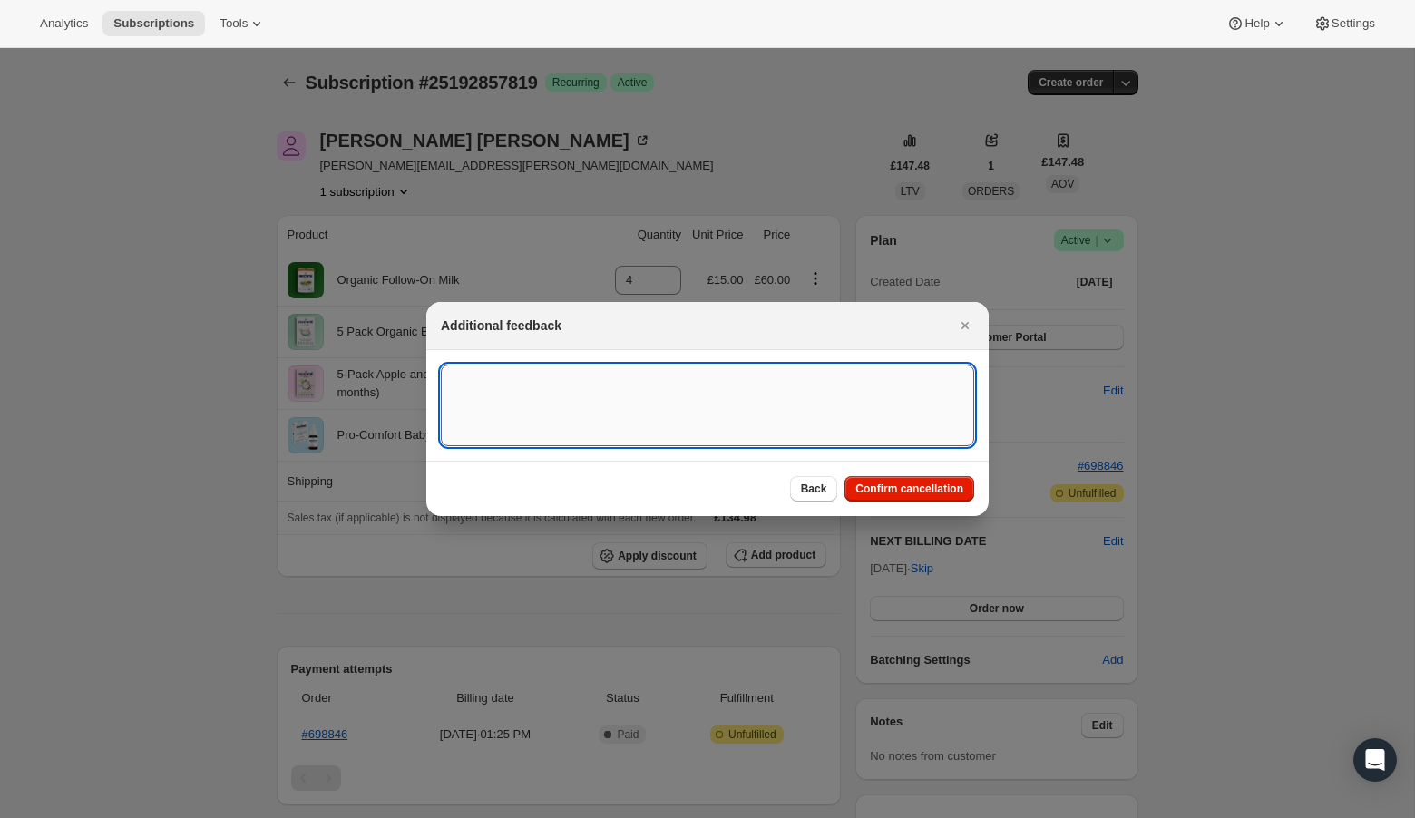
click at [801, 367] on textarea ":r2d1:" at bounding box center [707, 406] width 533 height 82
type textarea "Overseas Order - [GEOGRAPHIC_DATA]"
click at [949, 491] on span "Confirm cancellation" at bounding box center [910, 489] width 108 height 15
